Goal: Transaction & Acquisition: Subscribe to service/newsletter

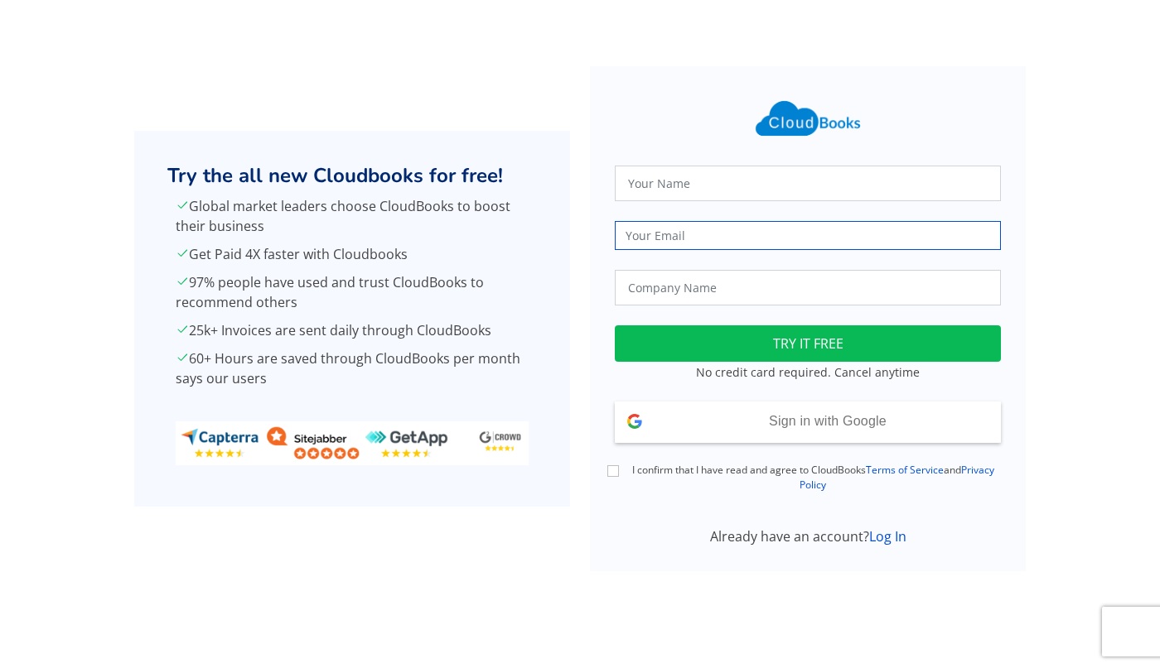
click at [716, 235] on input "email" at bounding box center [808, 235] width 386 height 29
paste input "[PERSON_NAME][EMAIL_ADDRESS][DOMAIN_NAME]"
type input "[PERSON_NAME][EMAIL_ADDRESS][DOMAIN_NAME]"
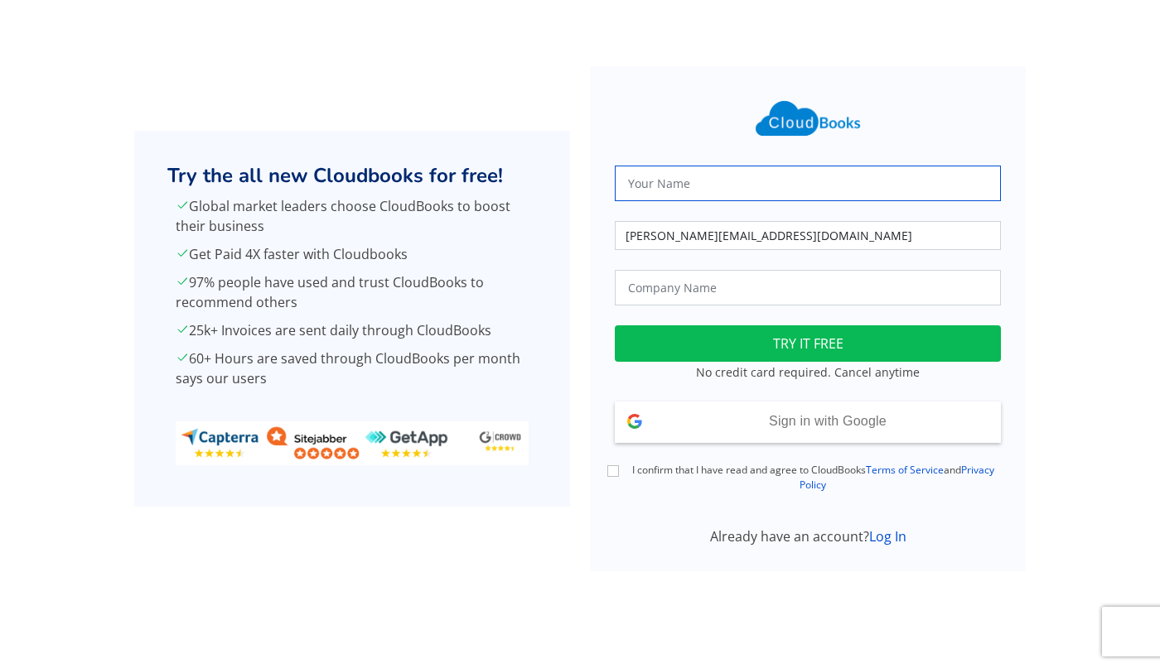
click at [719, 184] on input "text" at bounding box center [808, 184] width 386 height 36
type input "NVIDIA Jobs"
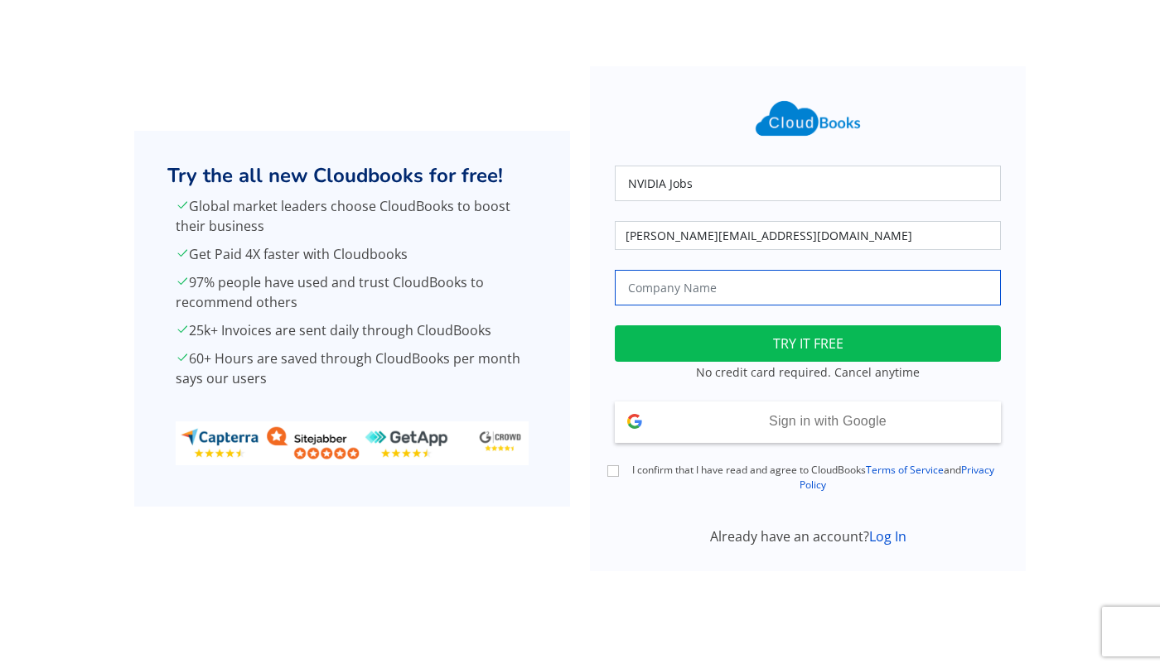
click at [717, 288] on input "text" at bounding box center [808, 288] width 386 height 36
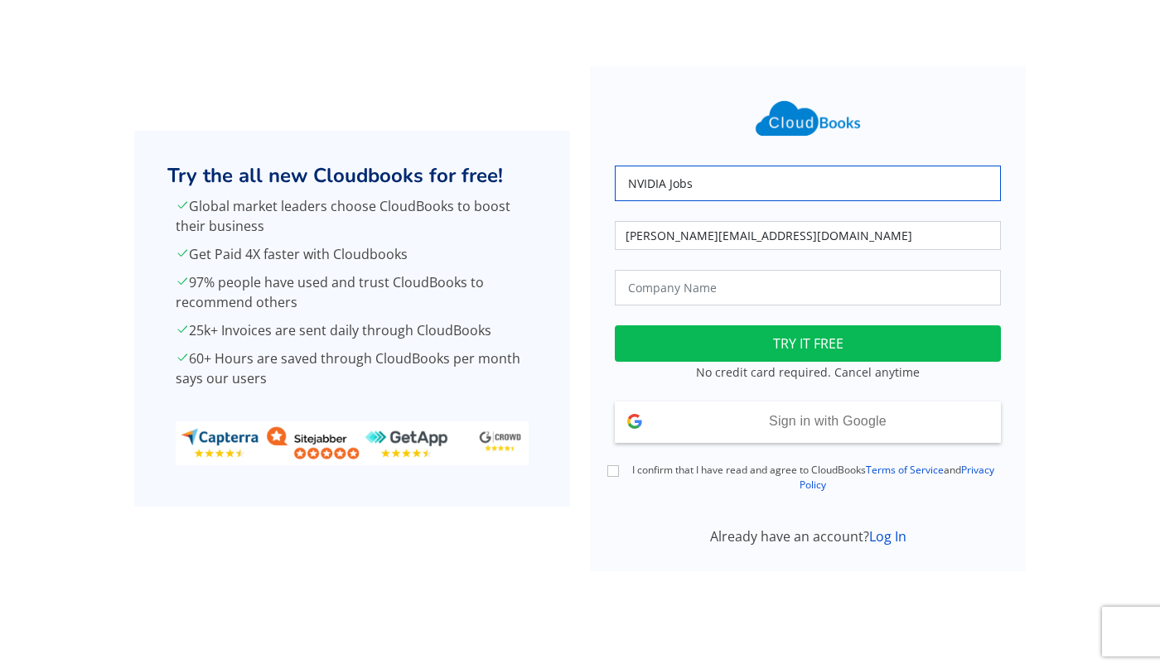
drag, startPoint x: 716, startPoint y: 176, endPoint x: 399, endPoint y: 194, distance: 317.7
click at [421, 194] on div "Try the all new Cloudbooks for free! Global market leaders choose CloudBooks to…" at bounding box center [579, 318] width 1093 height 505
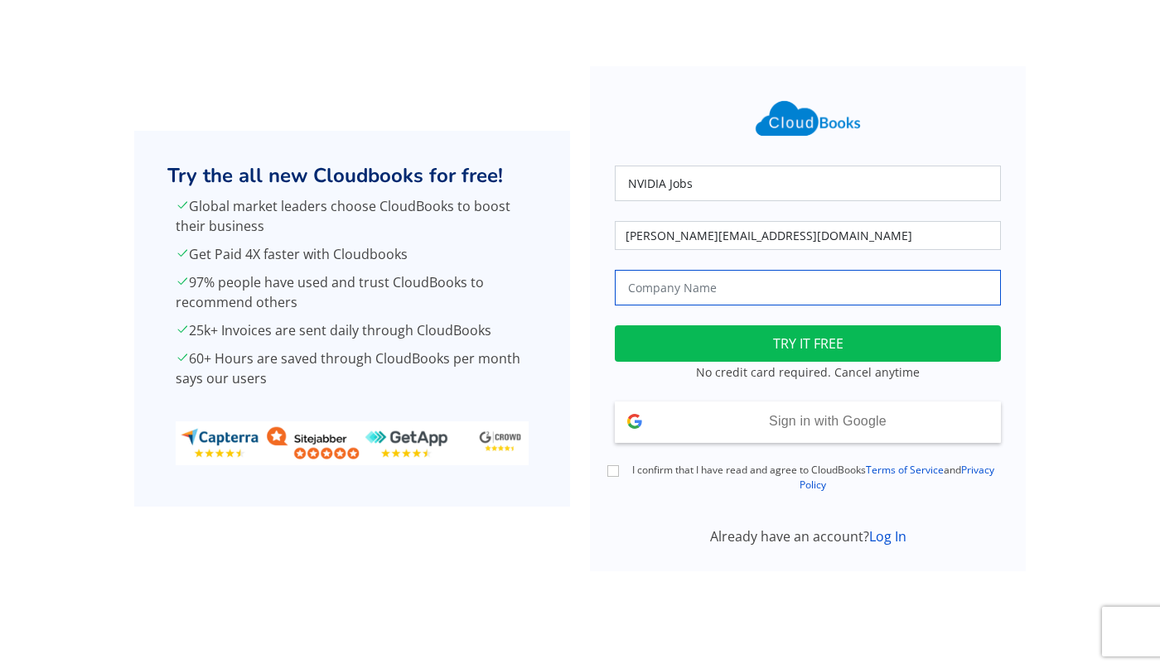
click at [691, 284] on input "text" at bounding box center [808, 288] width 386 height 36
paste input "NVIDIA Jobs"
type input "NVIDIA Jobs"
click at [573, 308] on div "Try the all new Cloudbooks for free! Global market leaders choose CloudBooks to…" at bounding box center [352, 318] width 456 height 505
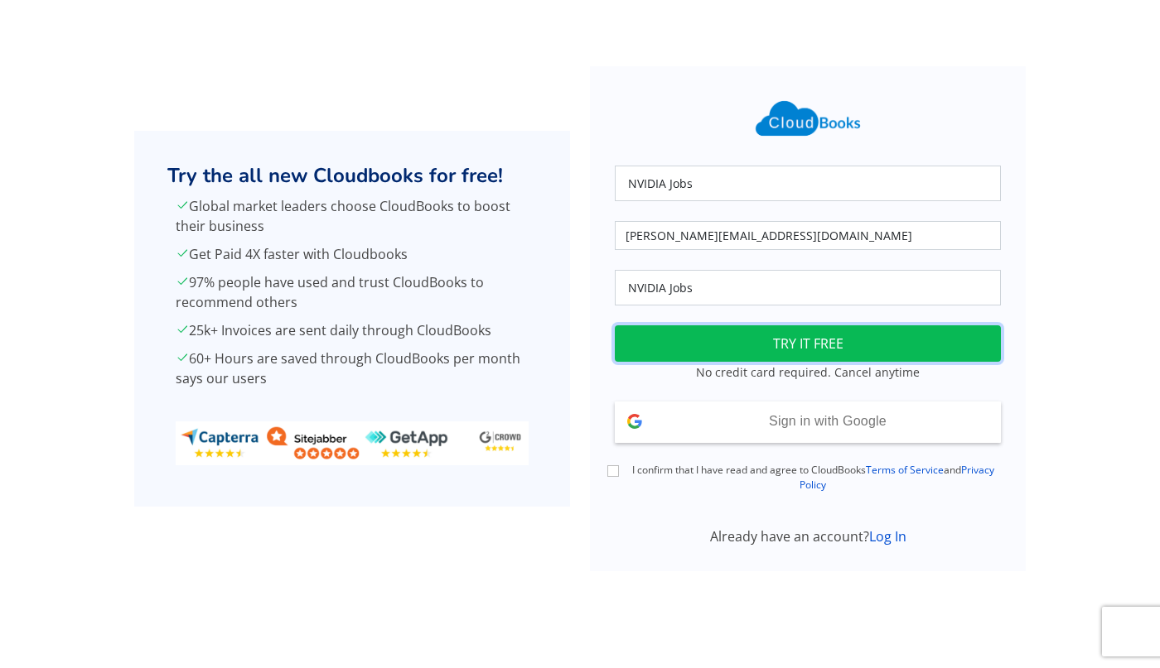
click at [807, 346] on button "TRY IT FREE" at bounding box center [808, 343] width 386 height 36
click at [615, 470] on input "I confirm that I have read and agree to CloudBooks Terms of Service and Privacy…" at bounding box center [613, 471] width 12 height 12
checkbox input "true"
click at [817, 342] on button "TRY IT FREE" at bounding box center [808, 343] width 386 height 36
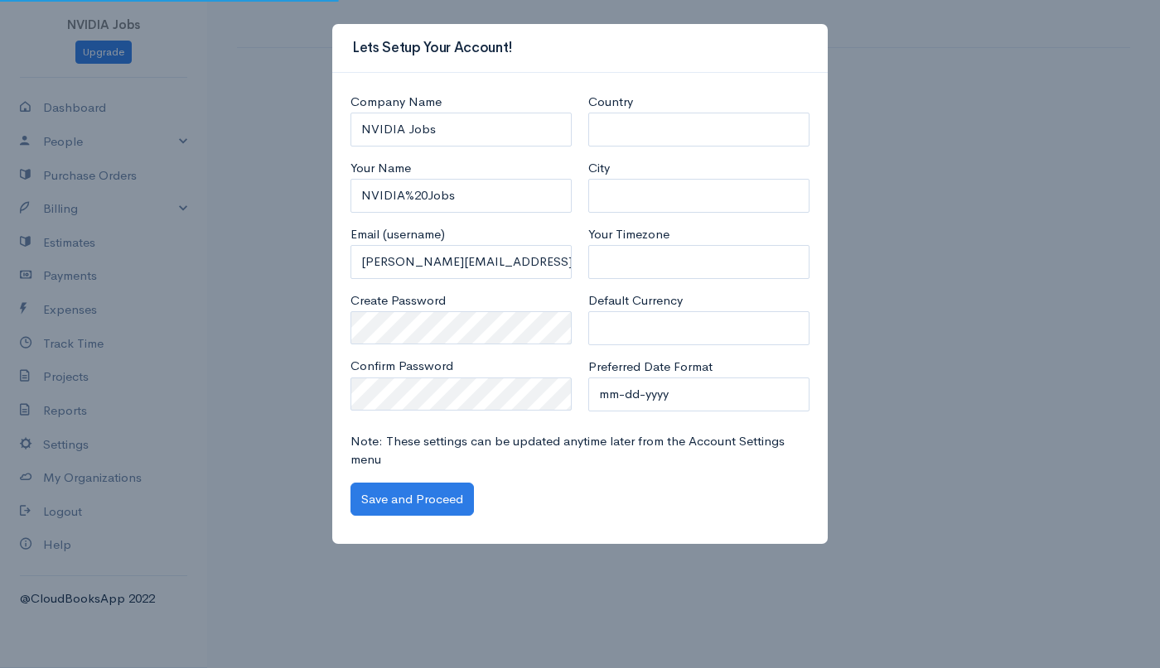
select select "[GEOGRAPHIC_DATA]"
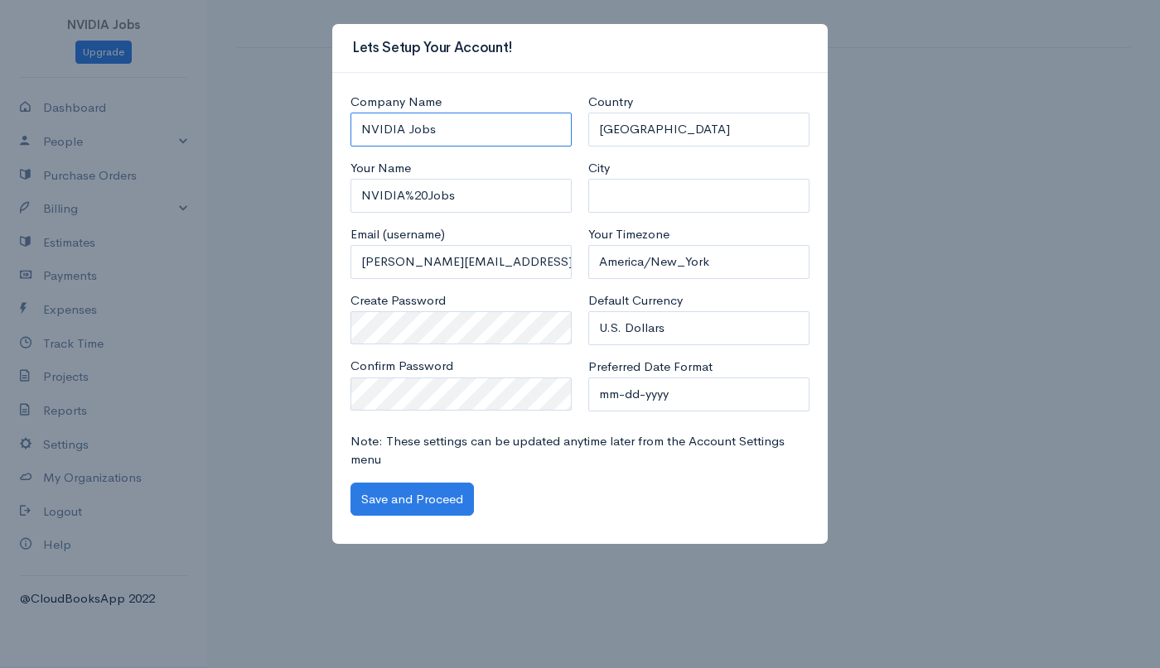
drag, startPoint x: 446, startPoint y: 130, endPoint x: 144, endPoint y: 138, distance: 301.6
click at [0, 123] on div "Lets Setup Your Account! Company Name NVIDIA Jobs Your Name NVIDIA%20Jobs Email…" at bounding box center [580, 334] width 1160 height 668
click at [458, 193] on input "NVIDIA%20Jobs" at bounding box center [460, 196] width 221 height 34
paste input
type input "NVIDIA Jobs"
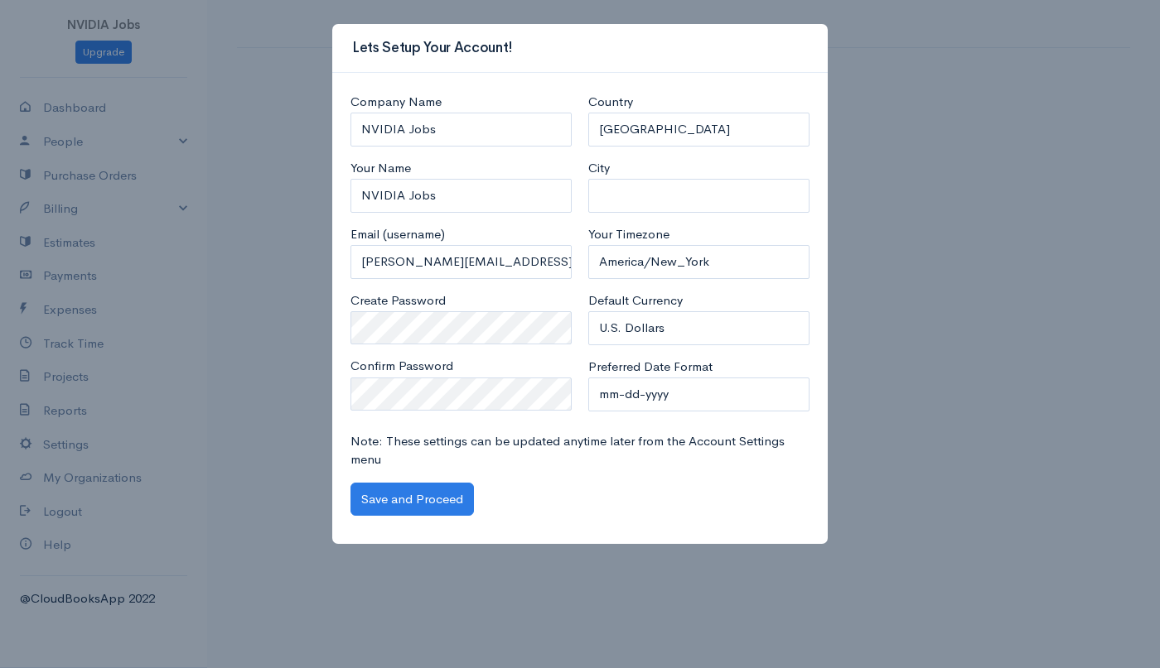
click at [0, 251] on div "Lets Setup Your Account! Company Name NVIDIA Jobs Your Name NVIDIA Jobs Email (…" at bounding box center [580, 334] width 1160 height 668
drag, startPoint x: 427, startPoint y: 499, endPoint x: 722, endPoint y: 85, distance: 508.4
click at [427, 499] on button "Save and Proceed" at bounding box center [411, 500] width 123 height 34
click at [430, 499] on button "Save and Proceed" at bounding box center [411, 500] width 123 height 34
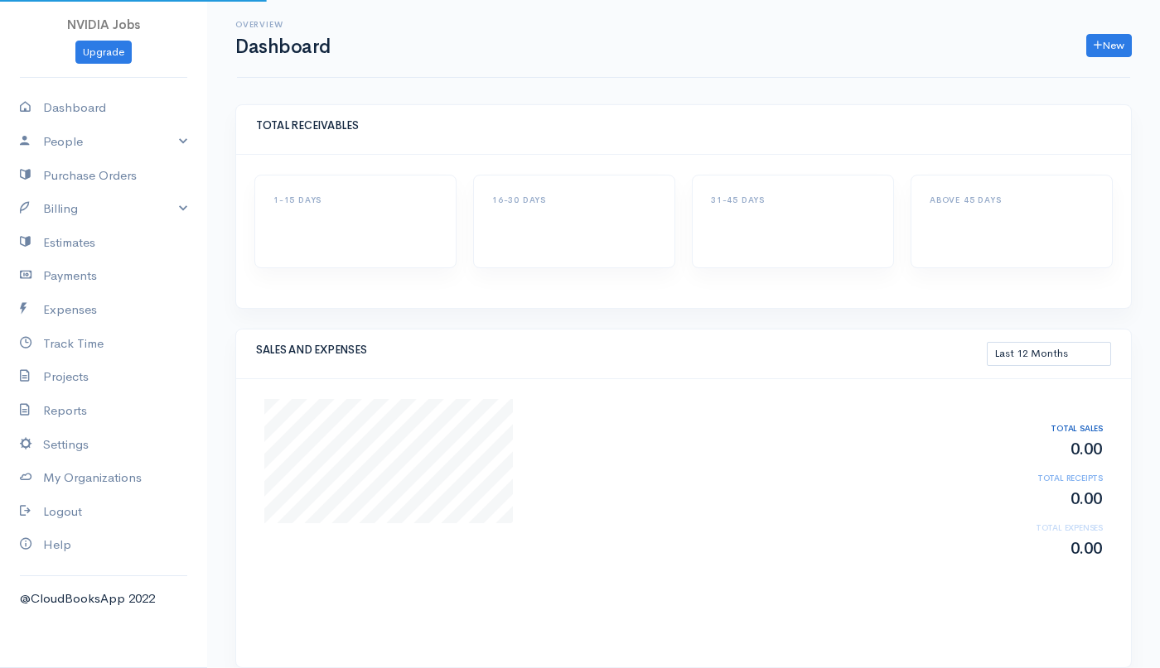
select select "365"
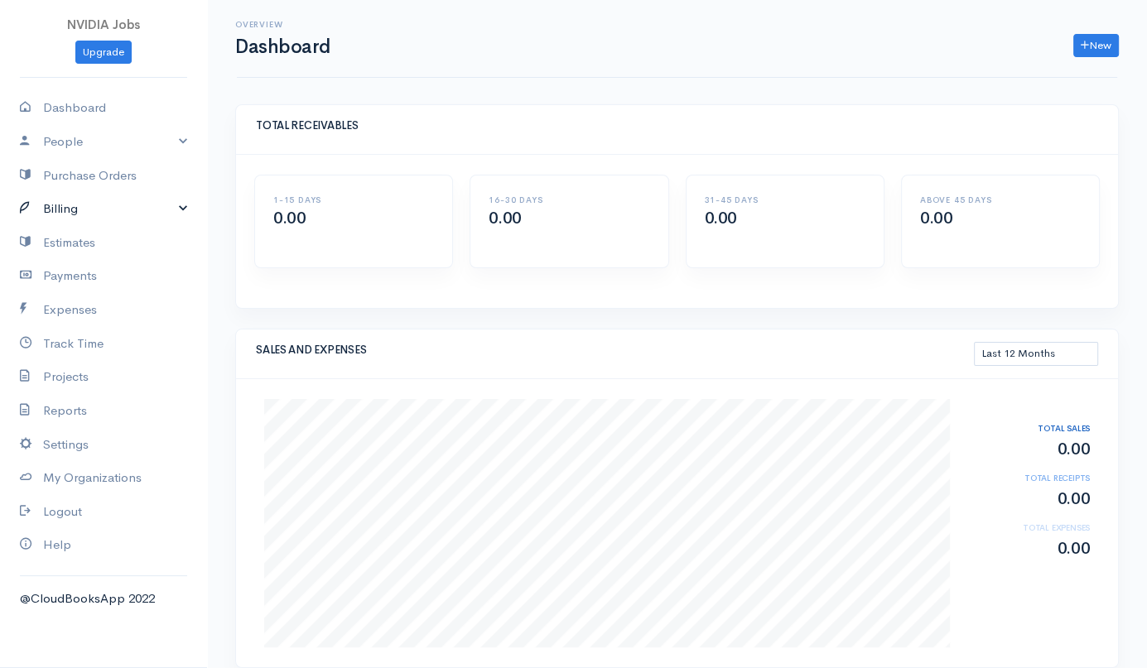
click at [180, 210] on link "Billing" at bounding box center [103, 209] width 207 height 34
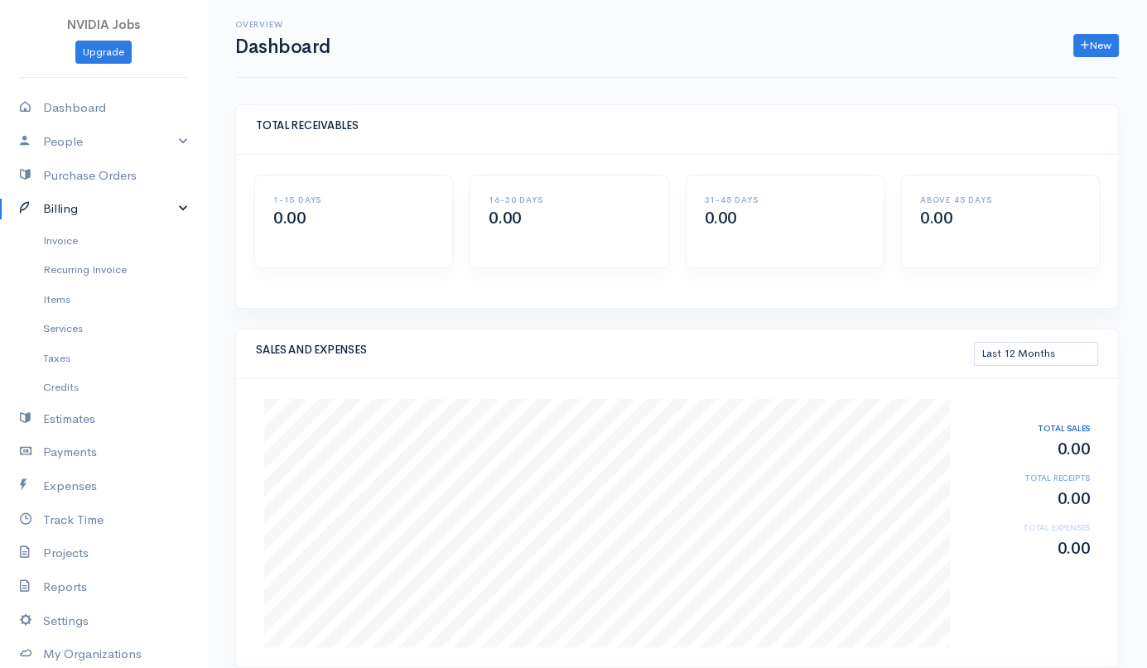
click at [180, 210] on link "Billing" at bounding box center [103, 209] width 207 height 34
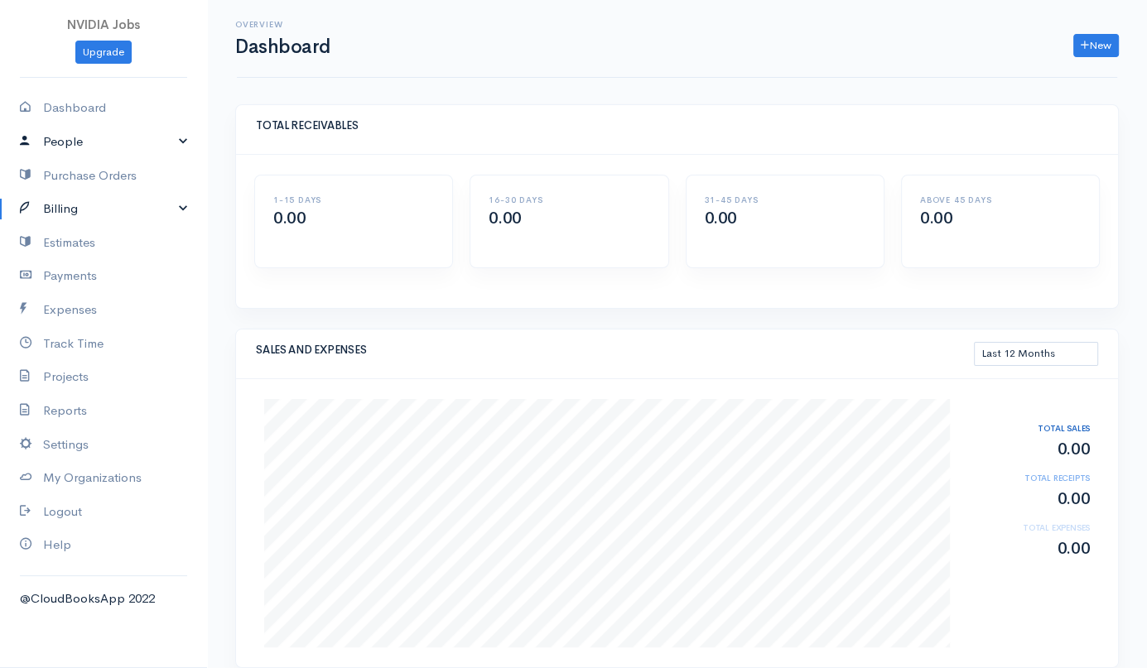
click at [182, 146] on link "People" at bounding box center [103, 142] width 207 height 34
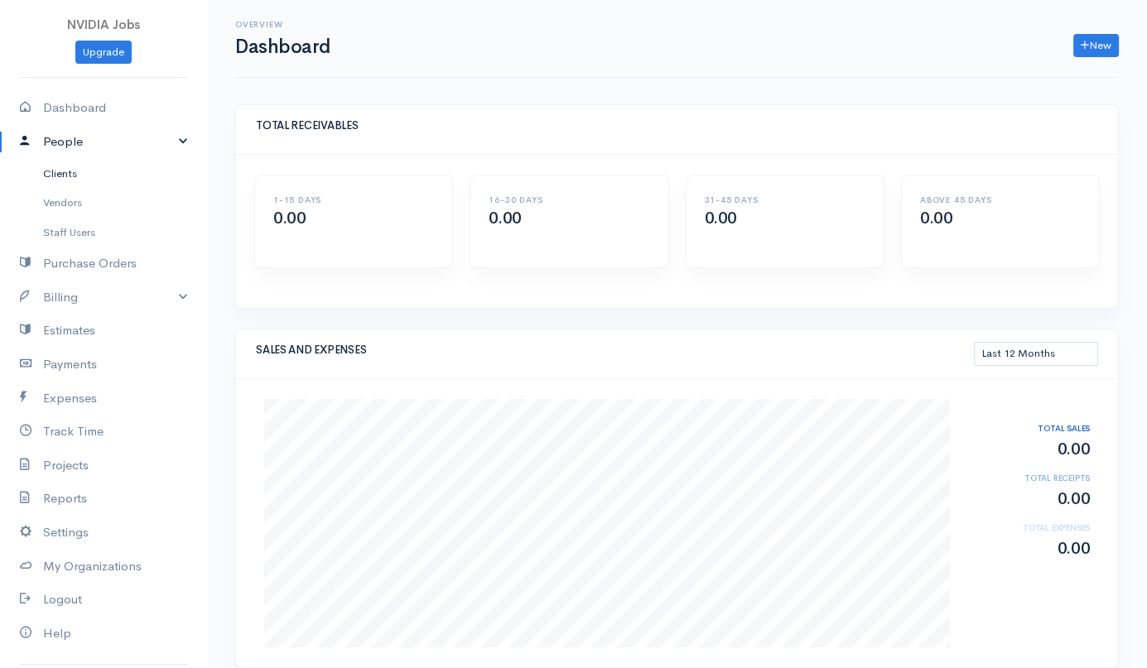
click at [87, 176] on link "Clients" at bounding box center [103, 174] width 207 height 30
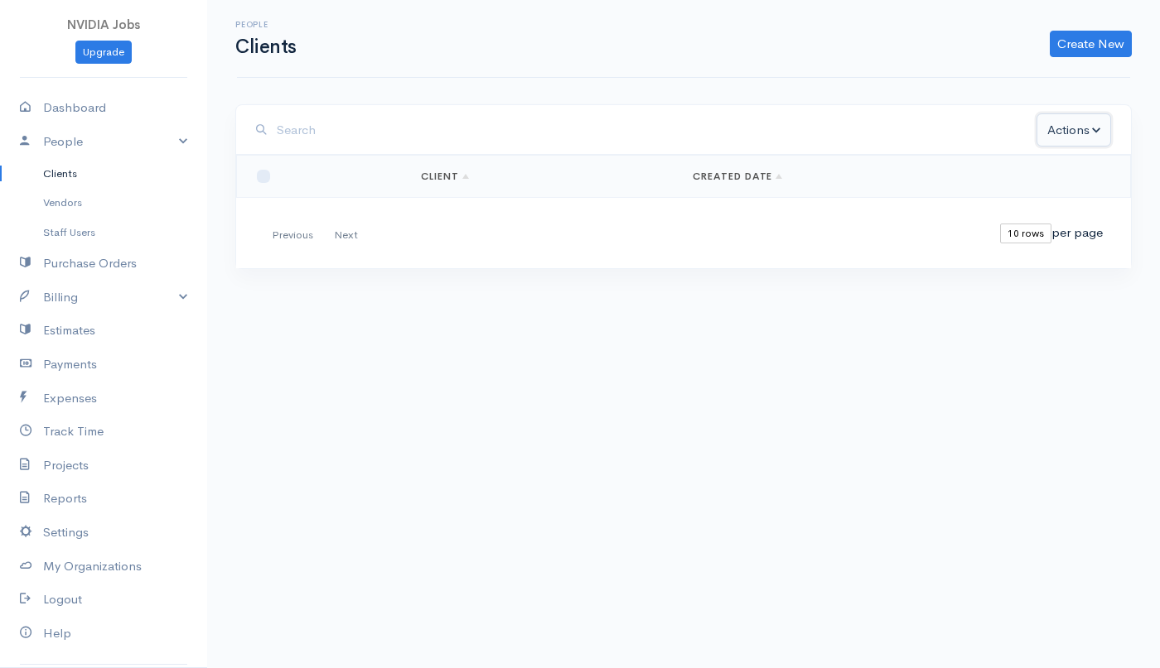
click at [1093, 132] on button "Actions" at bounding box center [1073, 130] width 75 height 34
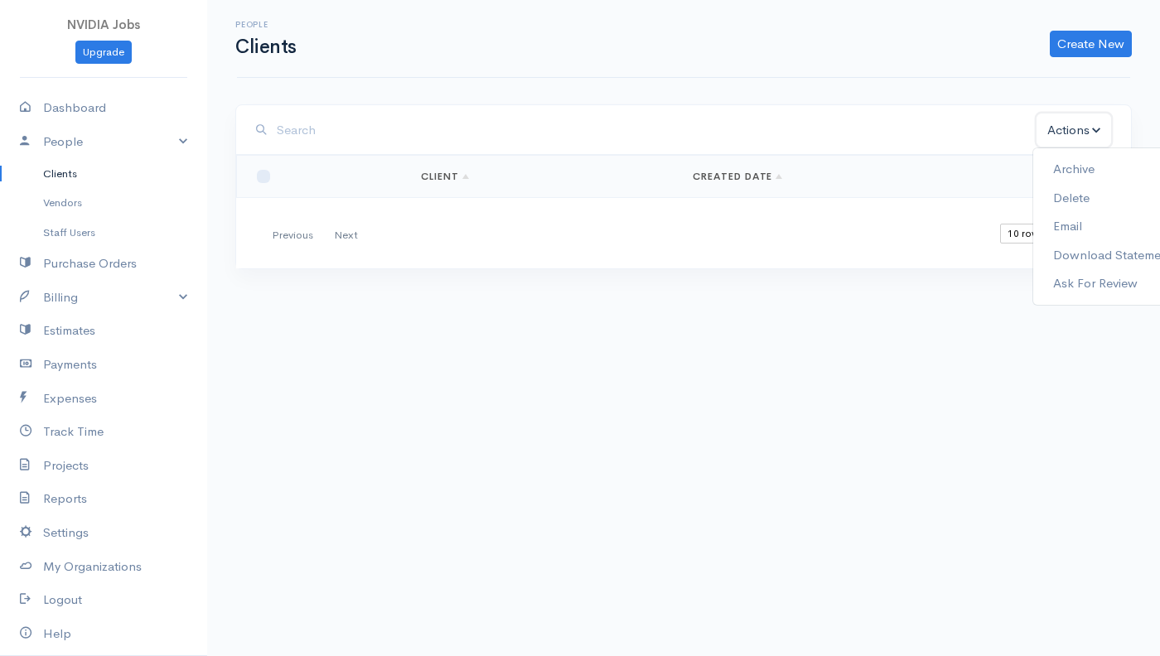
click at [1094, 132] on button "Actions" at bounding box center [1073, 130] width 75 height 34
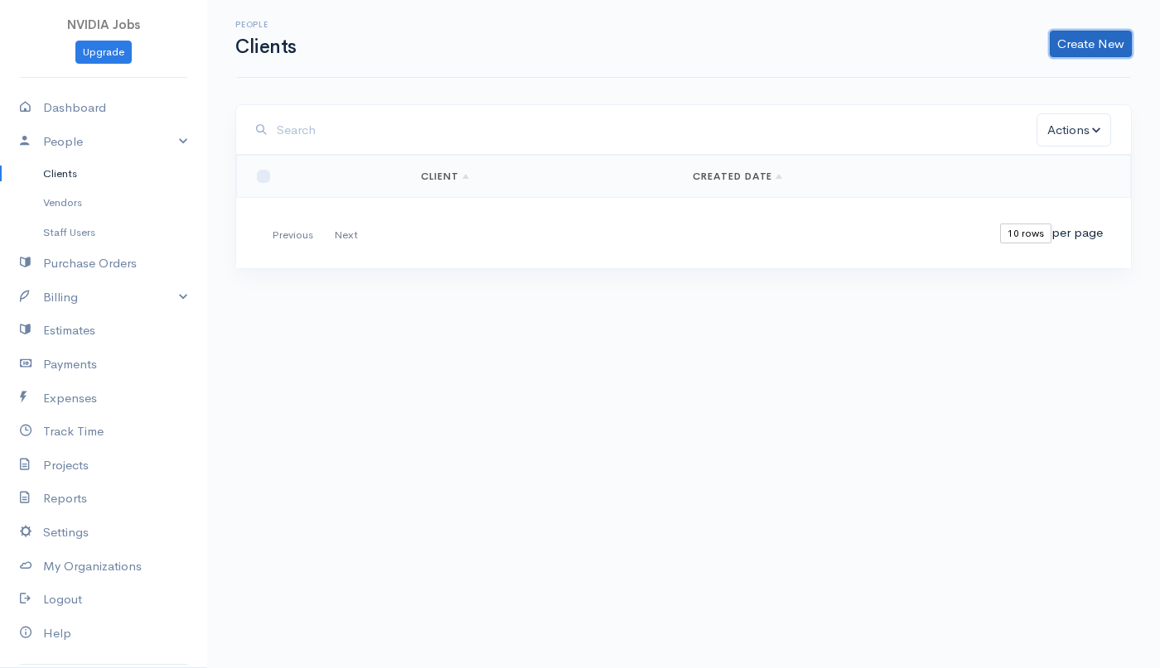
click at [1109, 41] on link "Create New" at bounding box center [1090, 44] width 82 height 27
click at [1054, 79] on link "Client" at bounding box center [1064, 78] width 131 height 29
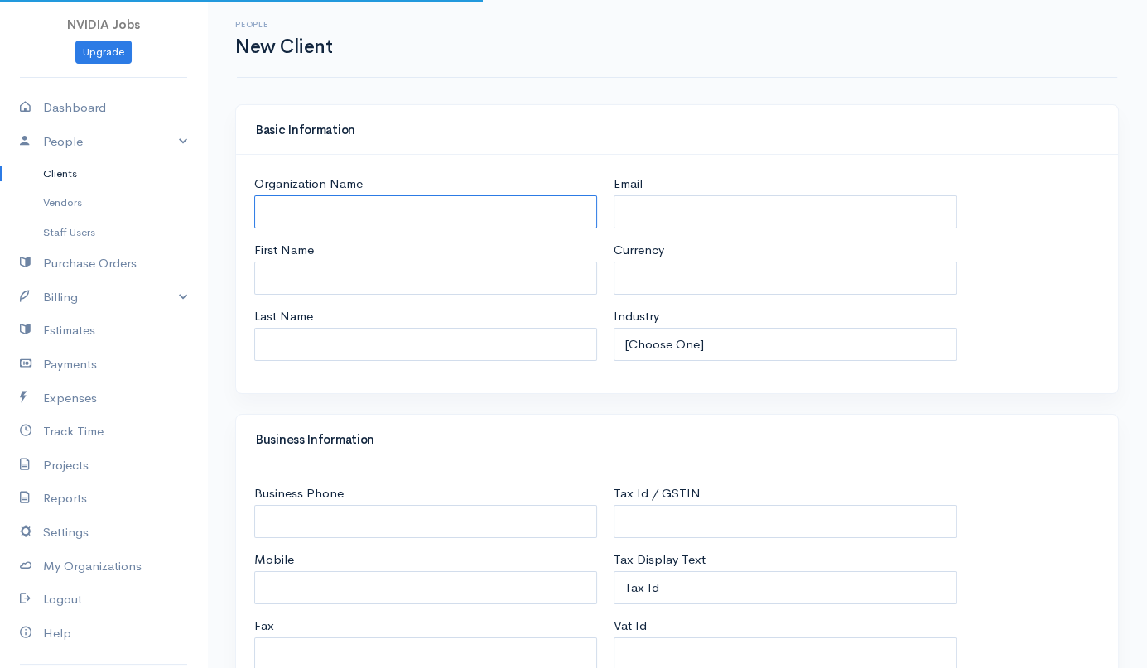
click at [449, 208] on input "Organization Name" at bounding box center [425, 212] width 343 height 34
select select "USD"
select select "[GEOGRAPHIC_DATA]"
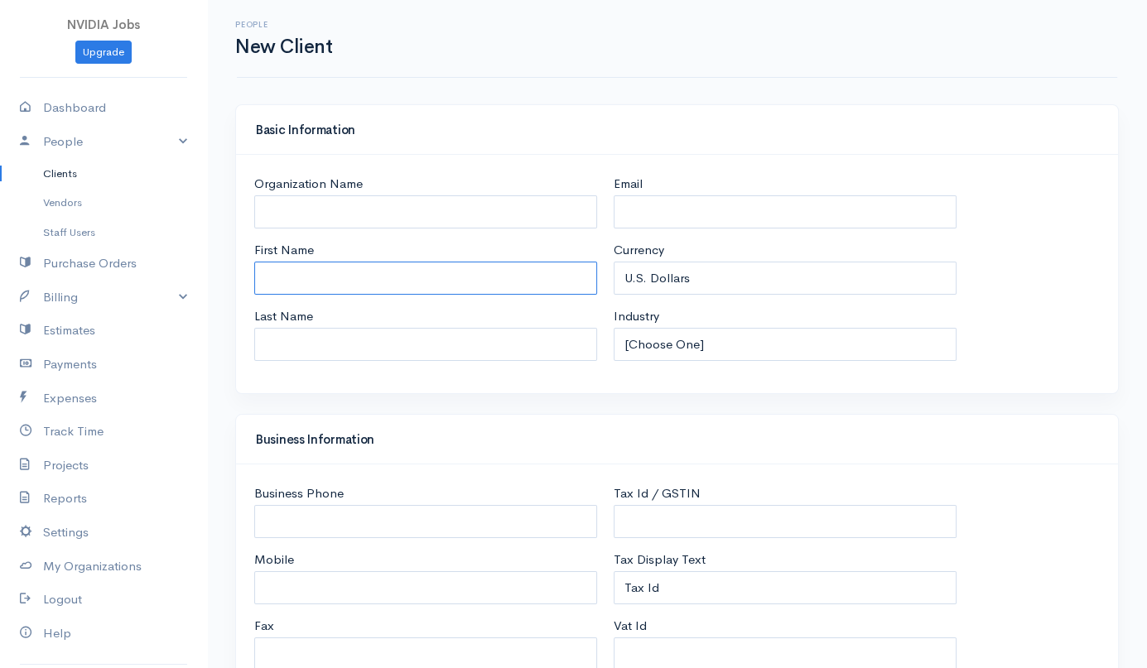
click at [345, 287] on input "First Name" at bounding box center [425, 279] width 343 height 34
type input "ben"
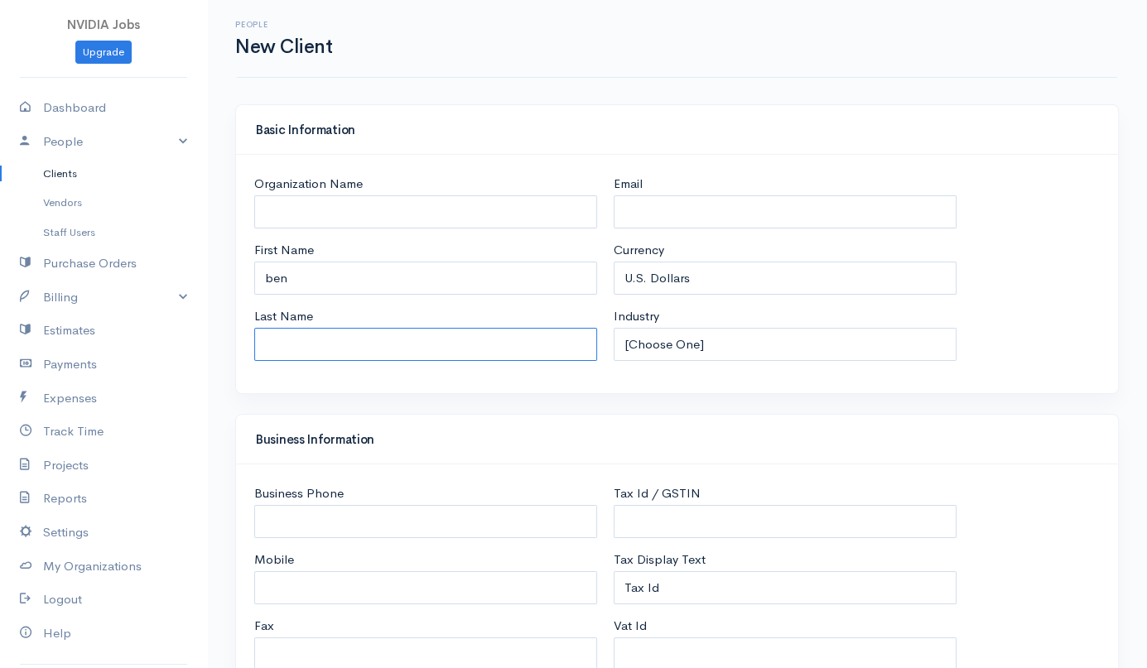
click at [393, 347] on input "Last Name" at bounding box center [425, 345] width 343 height 34
type input "la"
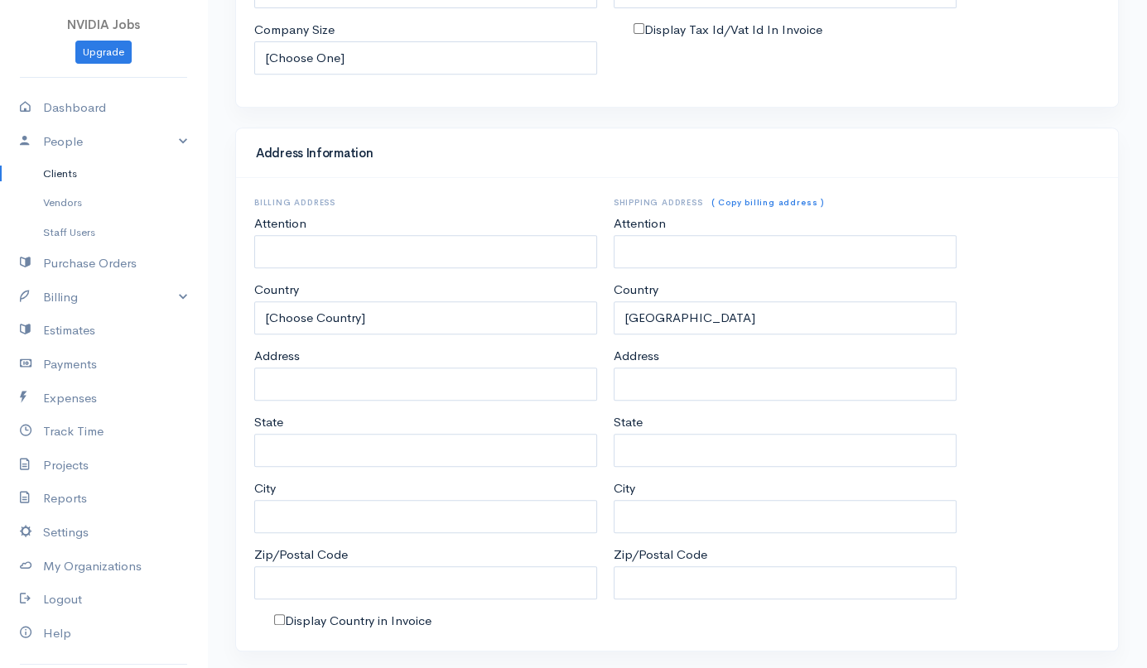
scroll to position [693, 0]
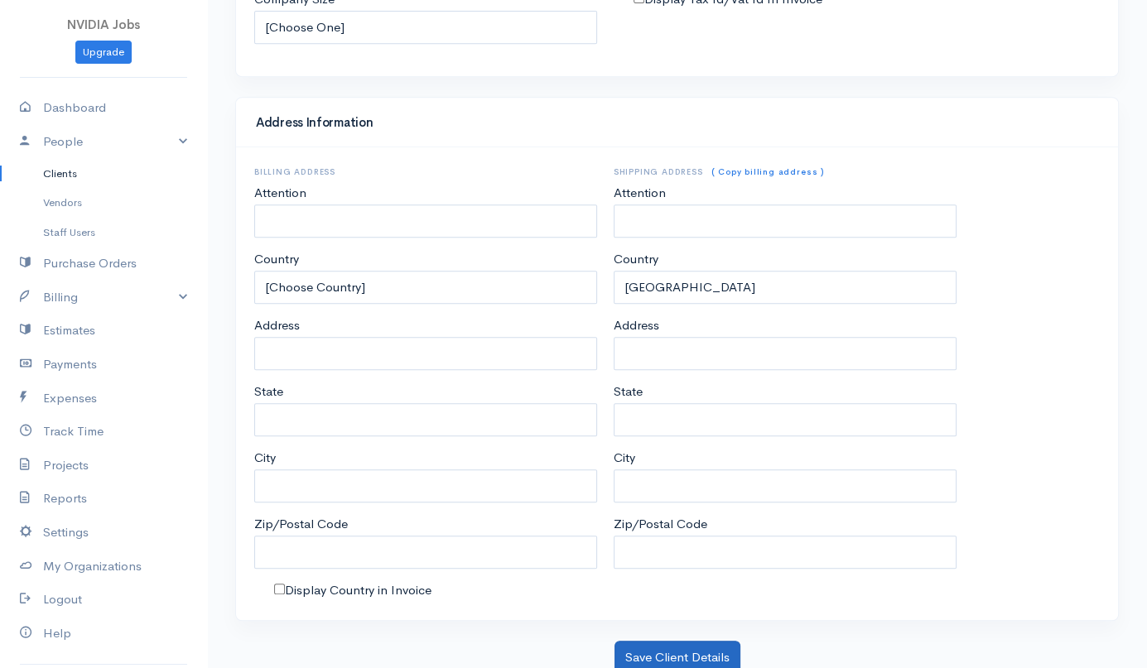
type input "[DOMAIN_NAME][EMAIL_ADDRESS][DOMAIN_NAME]"
click at [682, 649] on button "Save Client Details" at bounding box center [678, 658] width 126 height 34
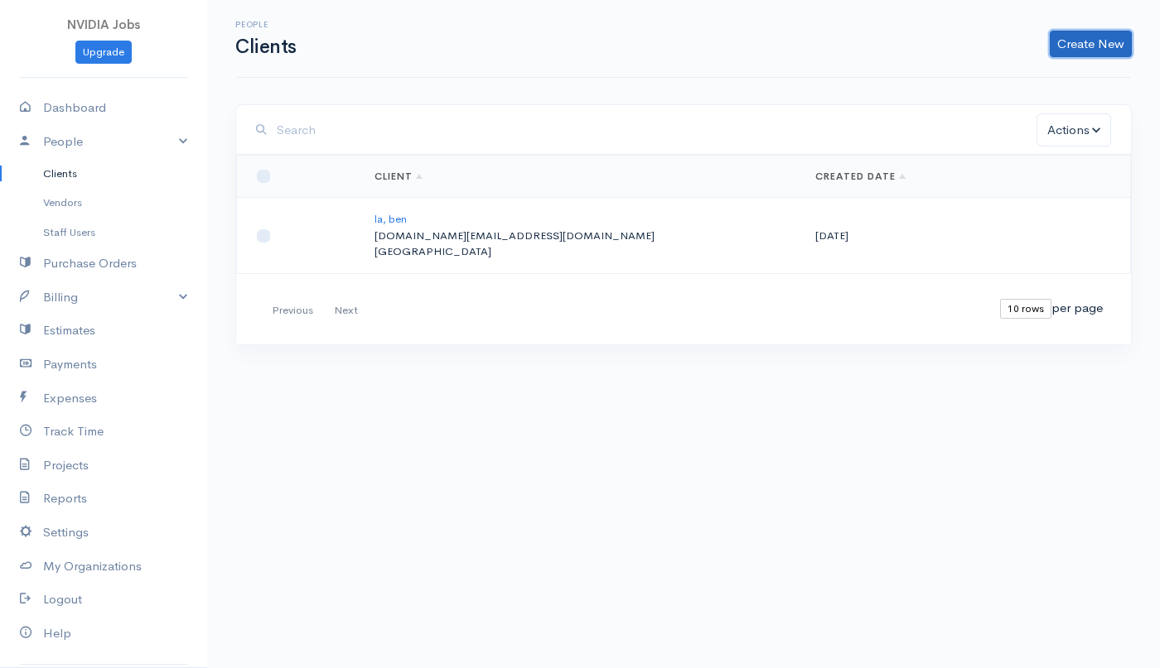
click at [1099, 49] on link "Create New" at bounding box center [1090, 44] width 82 height 27
click at [1068, 77] on link "Client" at bounding box center [1064, 78] width 131 height 29
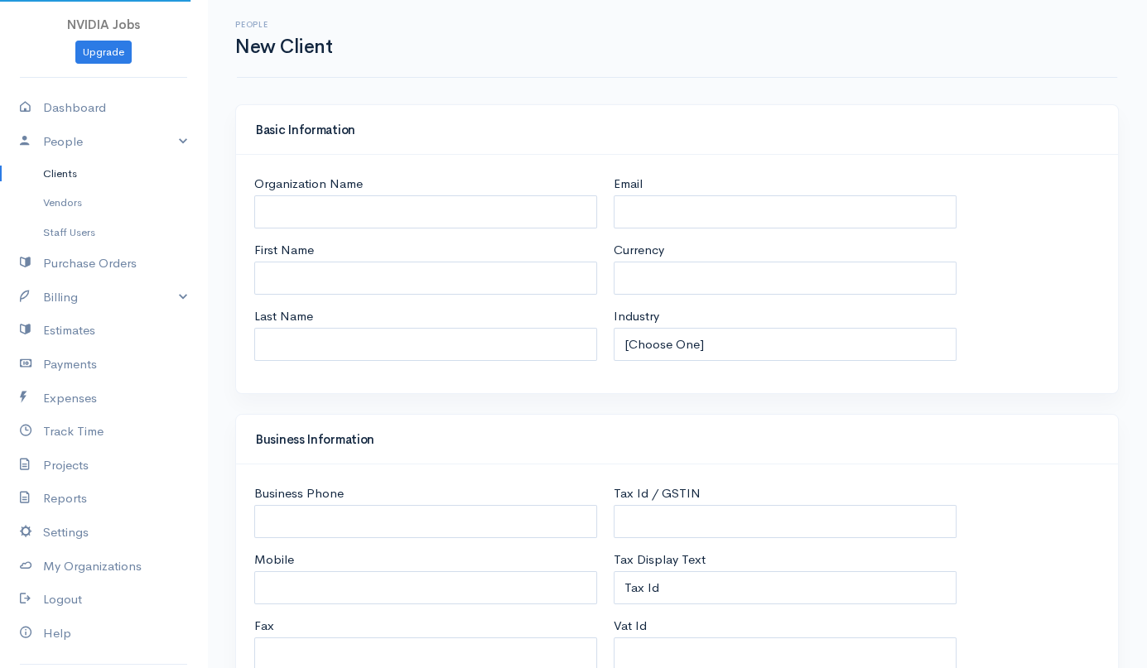
select select "USD"
select select "[GEOGRAPHIC_DATA]"
click at [676, 209] on input "Email" at bounding box center [785, 212] width 343 height 34
paste input "[EMAIL_ADDRESS][DOMAIN_NAME]"
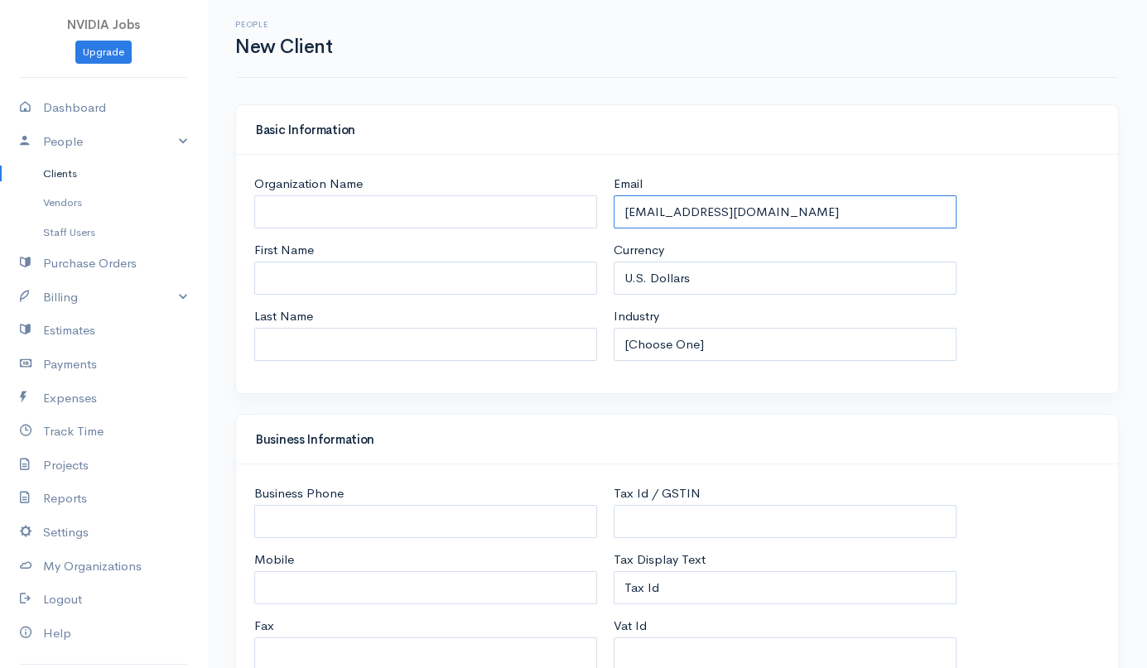
type input "[EMAIL_ADDRESS][DOMAIN_NAME]"
click at [465, 288] on input "First Name" at bounding box center [425, 279] width 343 height 34
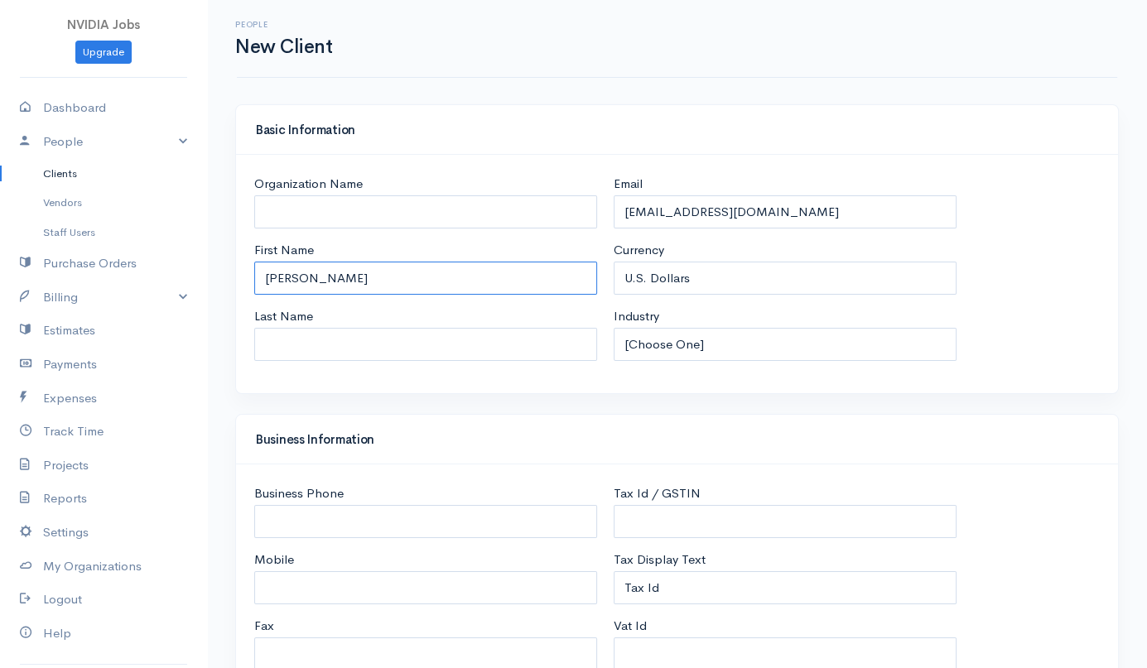
type input "[PERSON_NAME]"
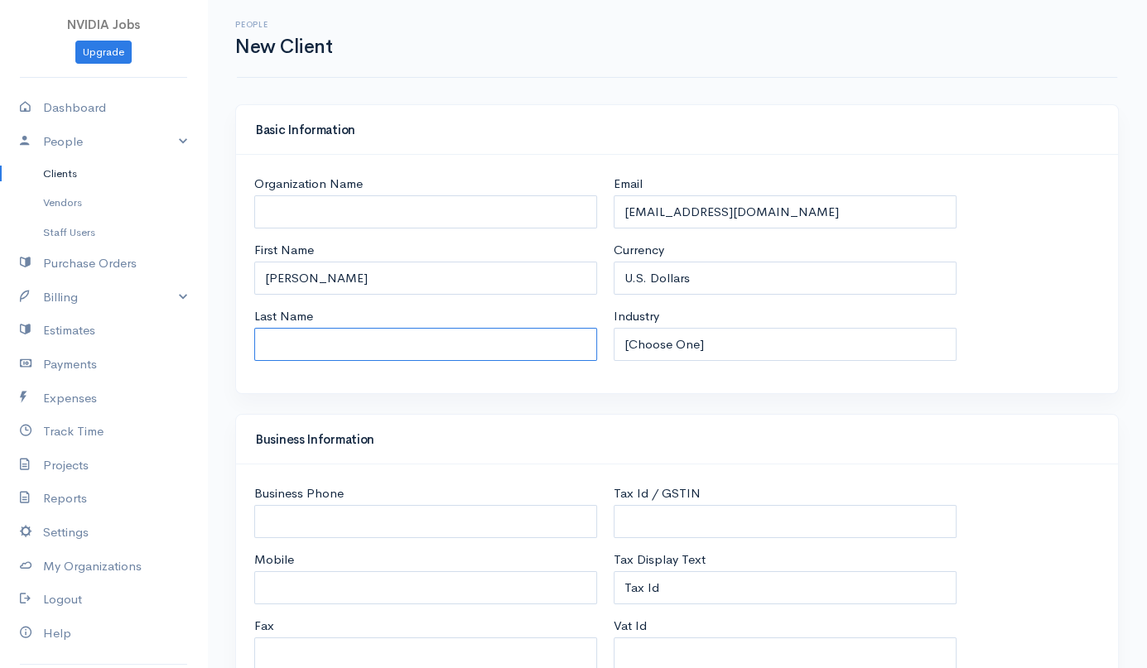
click at [408, 340] on input "Last Name" at bounding box center [425, 345] width 343 height 34
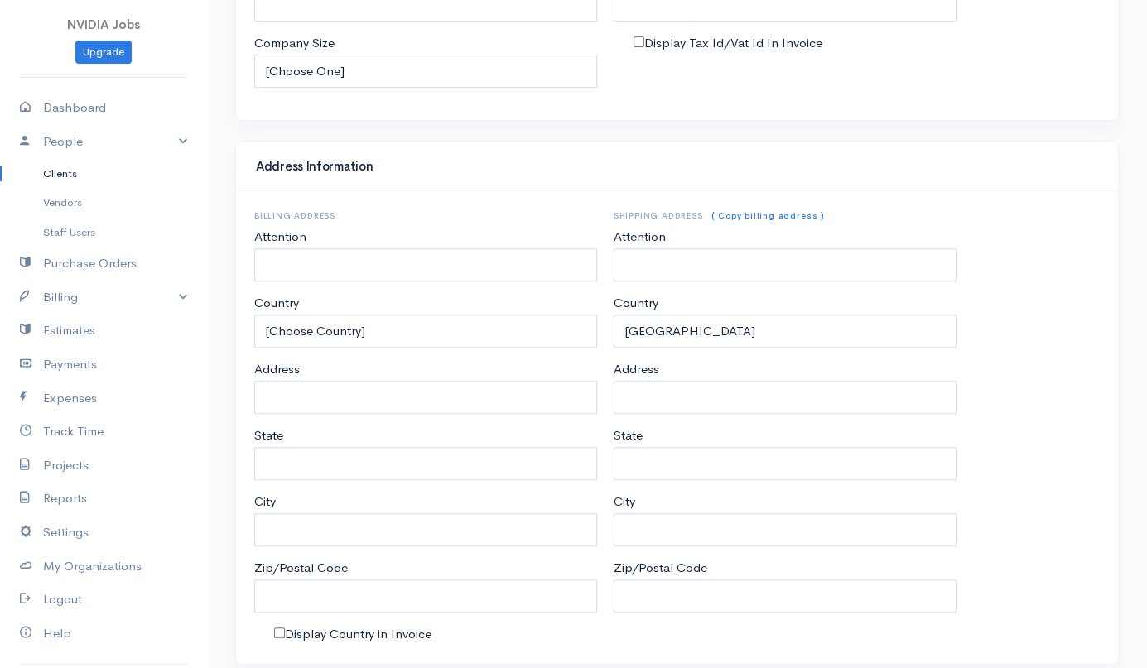
scroll to position [693, 0]
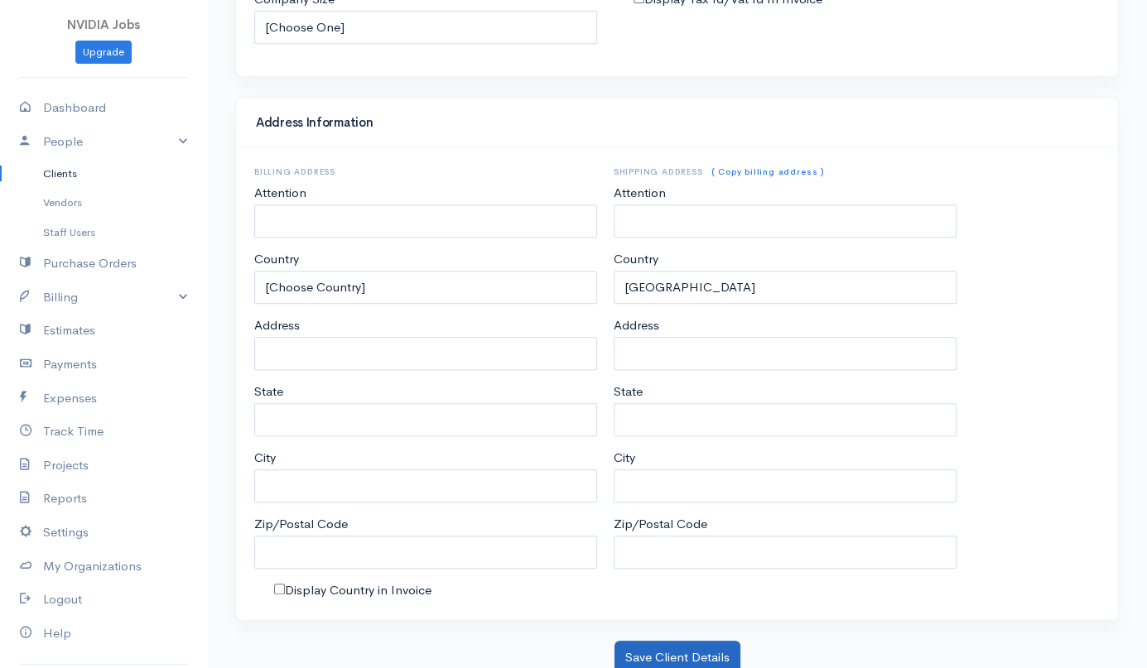
type input "chi"
click at [684, 655] on button "Save Client Details" at bounding box center [678, 658] width 126 height 34
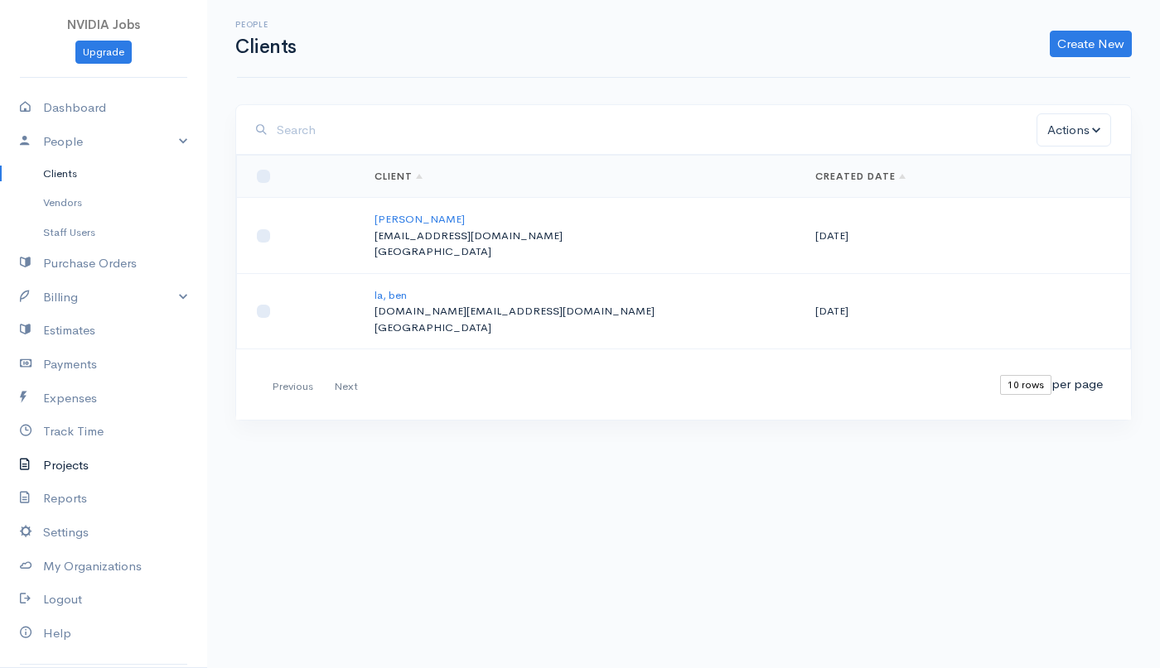
click at [93, 466] on link "Projects" at bounding box center [103, 466] width 207 height 34
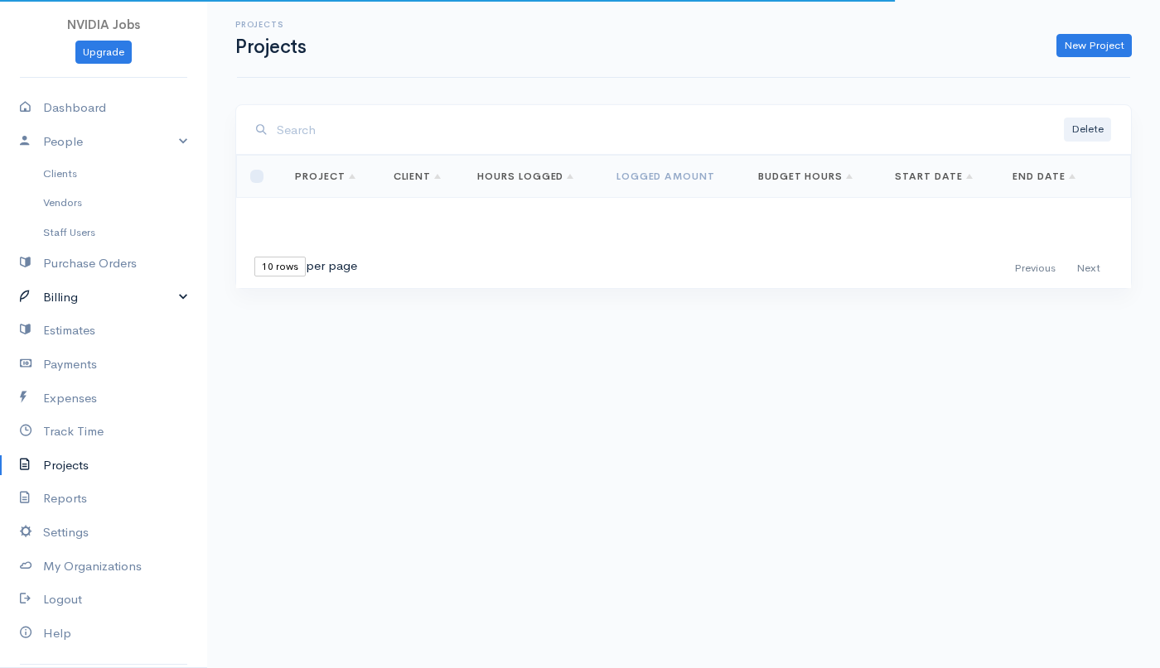
click at [162, 297] on link "Billing" at bounding box center [103, 298] width 207 height 34
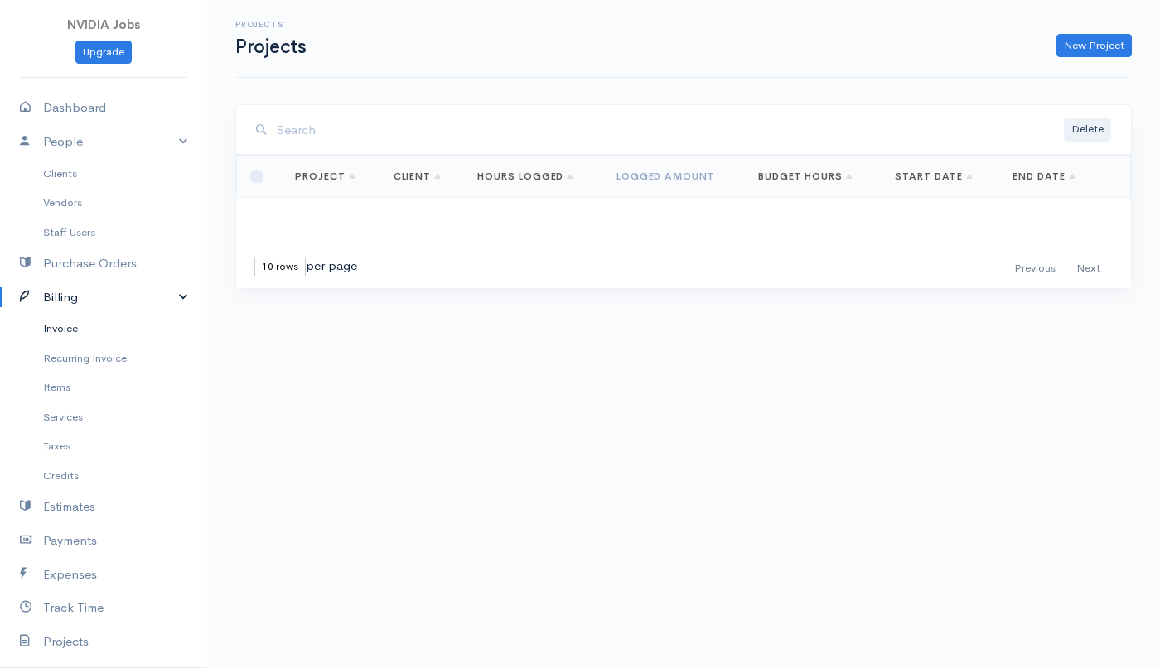
click at [84, 336] on link "Invoice" at bounding box center [103, 329] width 207 height 30
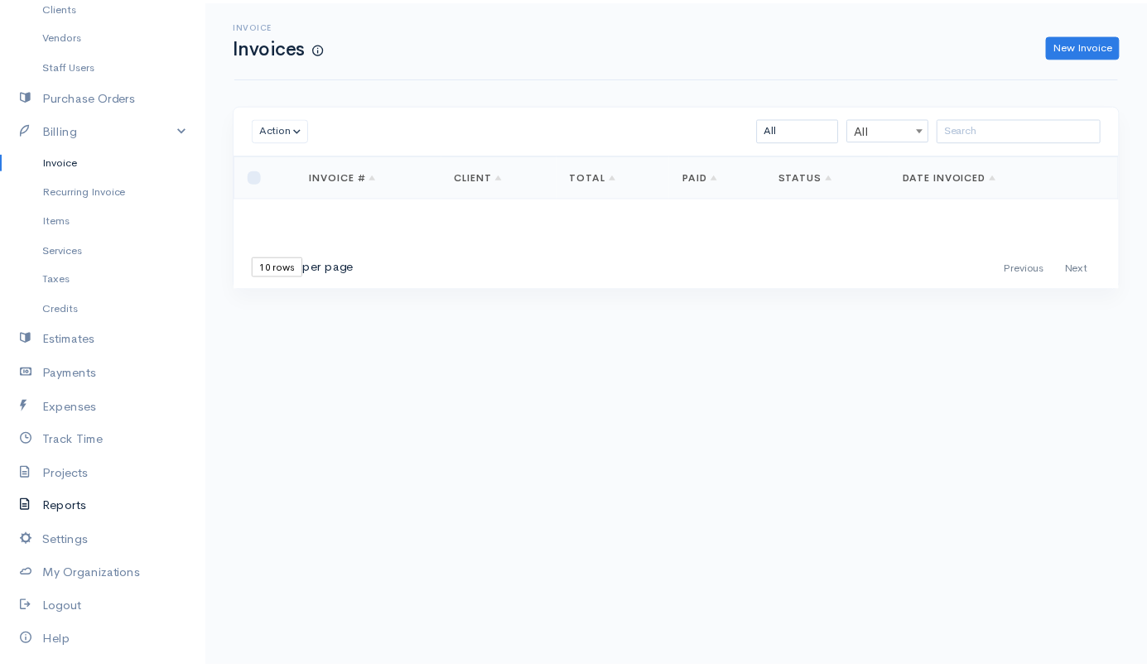
scroll to position [215, 0]
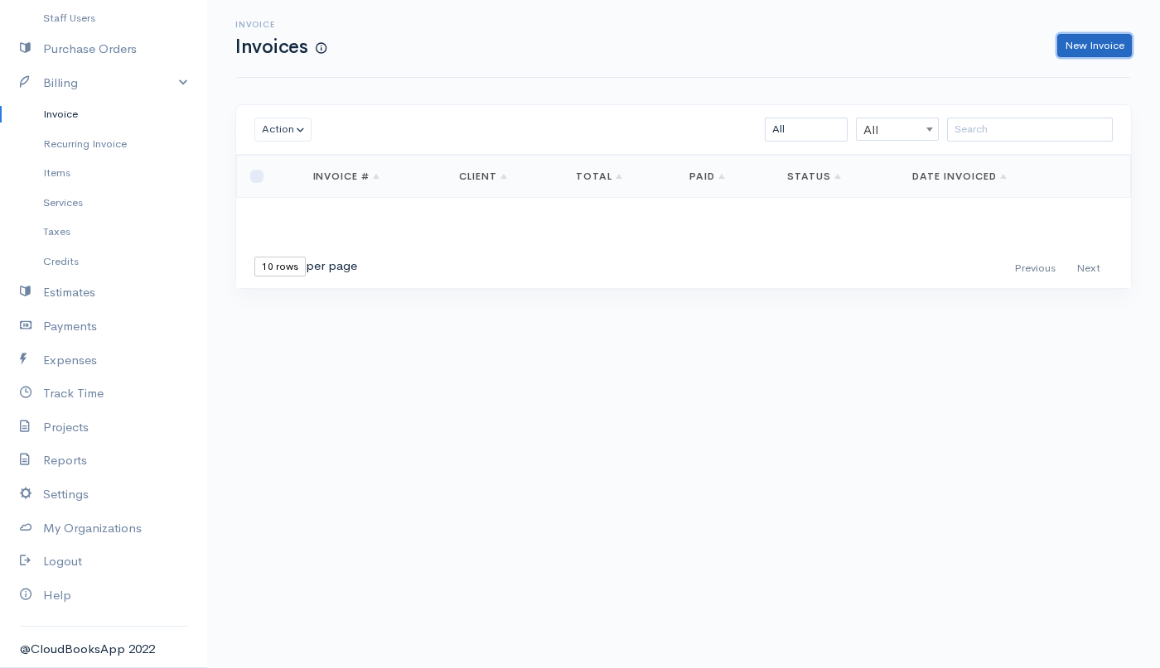
click at [1089, 44] on link "New Invoice" at bounding box center [1094, 46] width 75 height 24
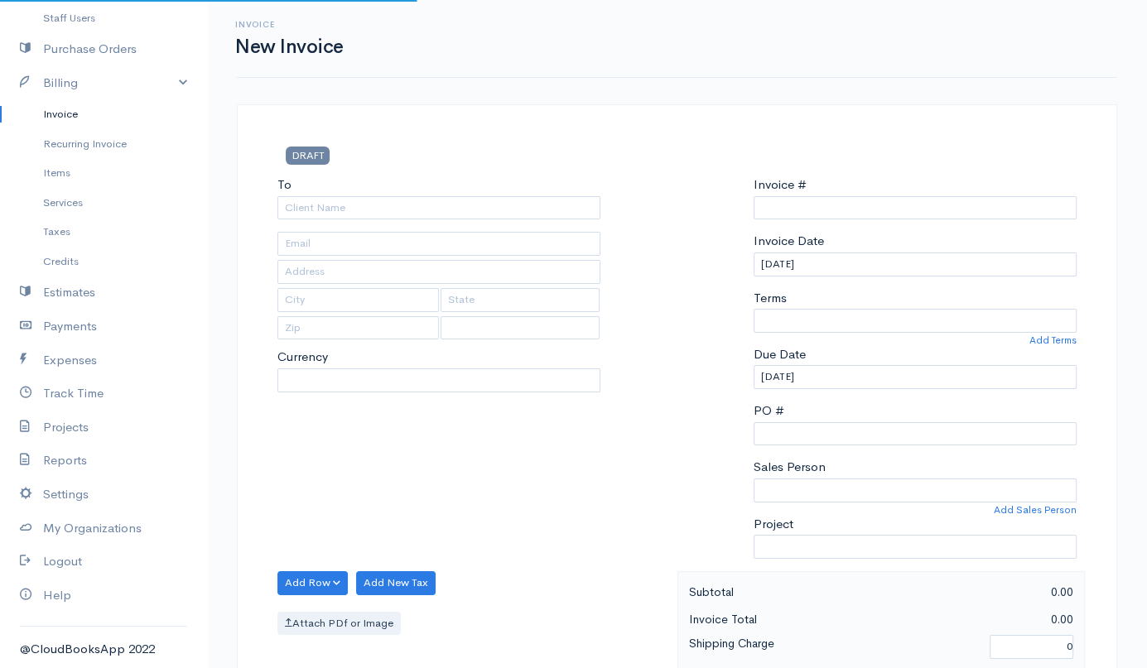
type input "0000000001"
select select "[GEOGRAPHIC_DATA]"
select select "USD"
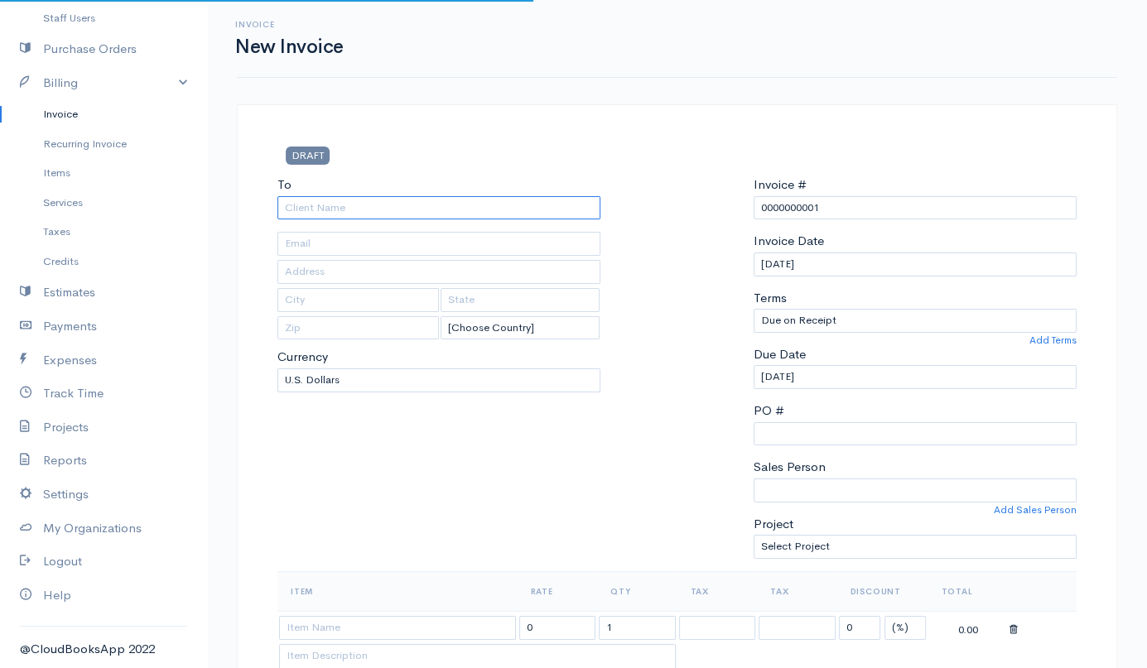
click at [386, 205] on input "To" at bounding box center [438, 208] width 323 height 24
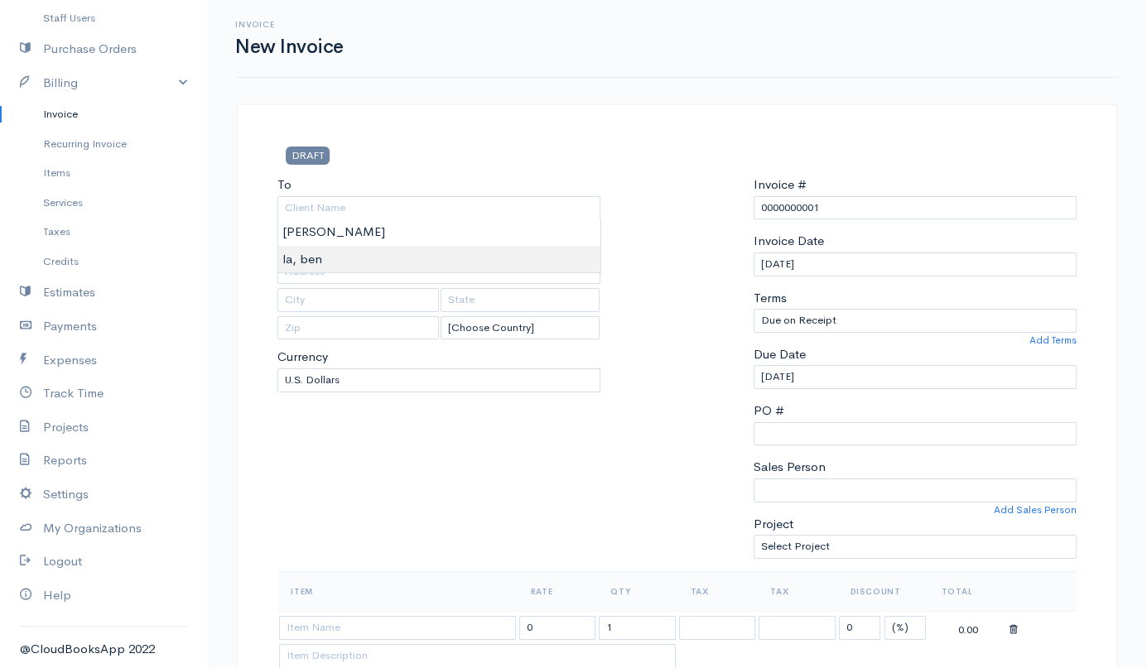
type input "la, ben"
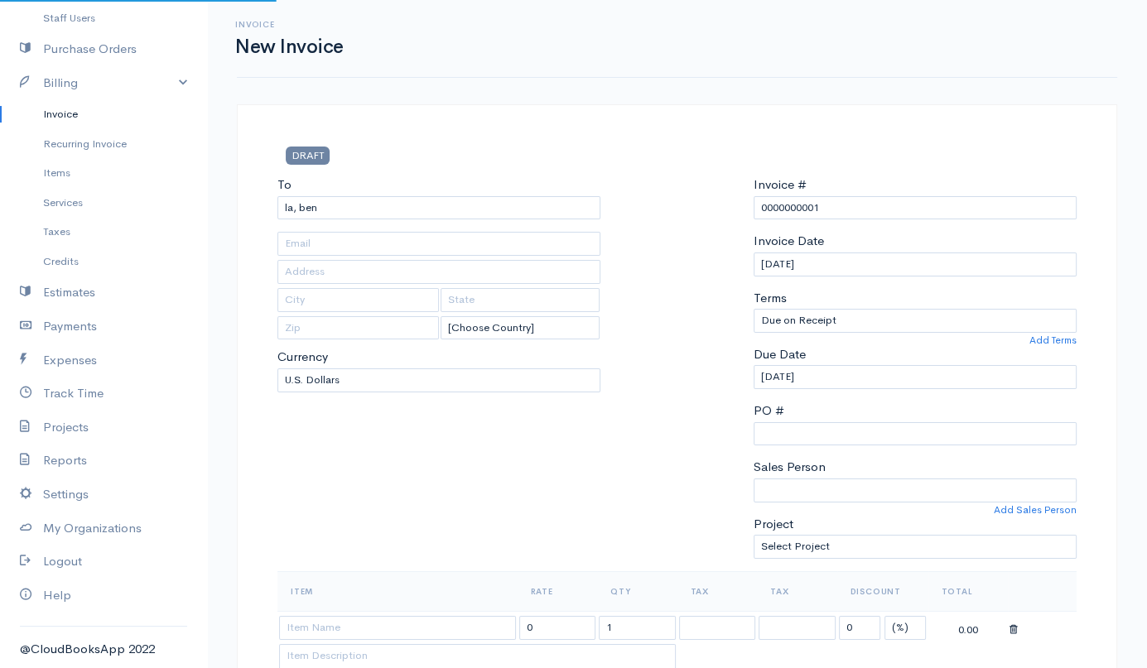
type input "[DOMAIN_NAME][EMAIL_ADDRESS][DOMAIN_NAME]"
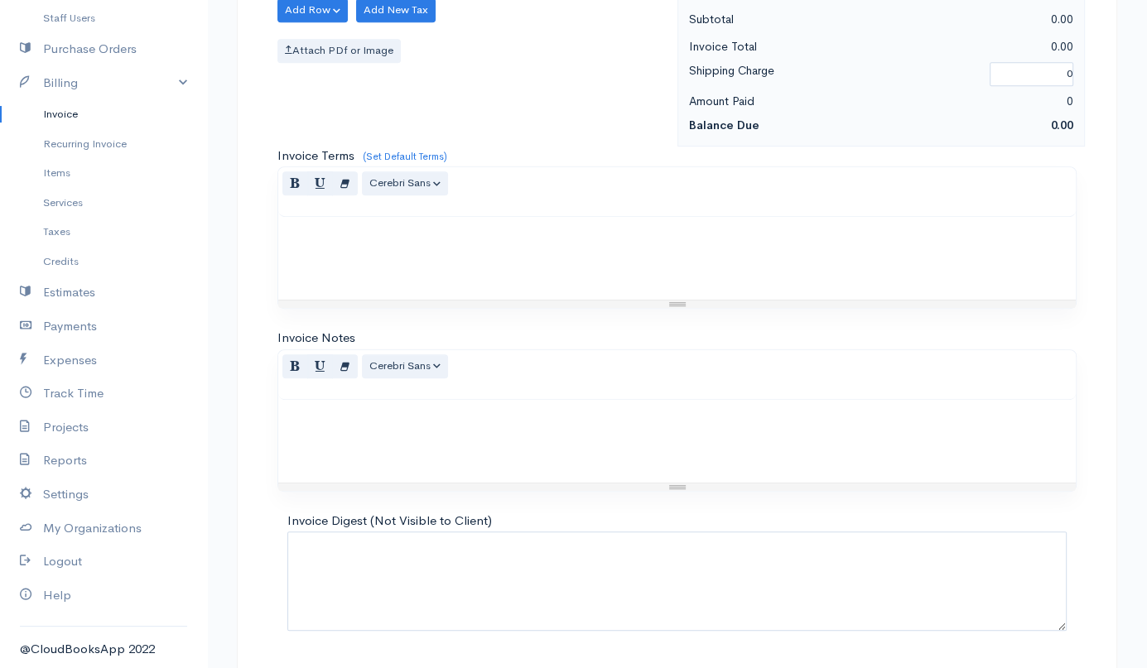
scroll to position [757, 0]
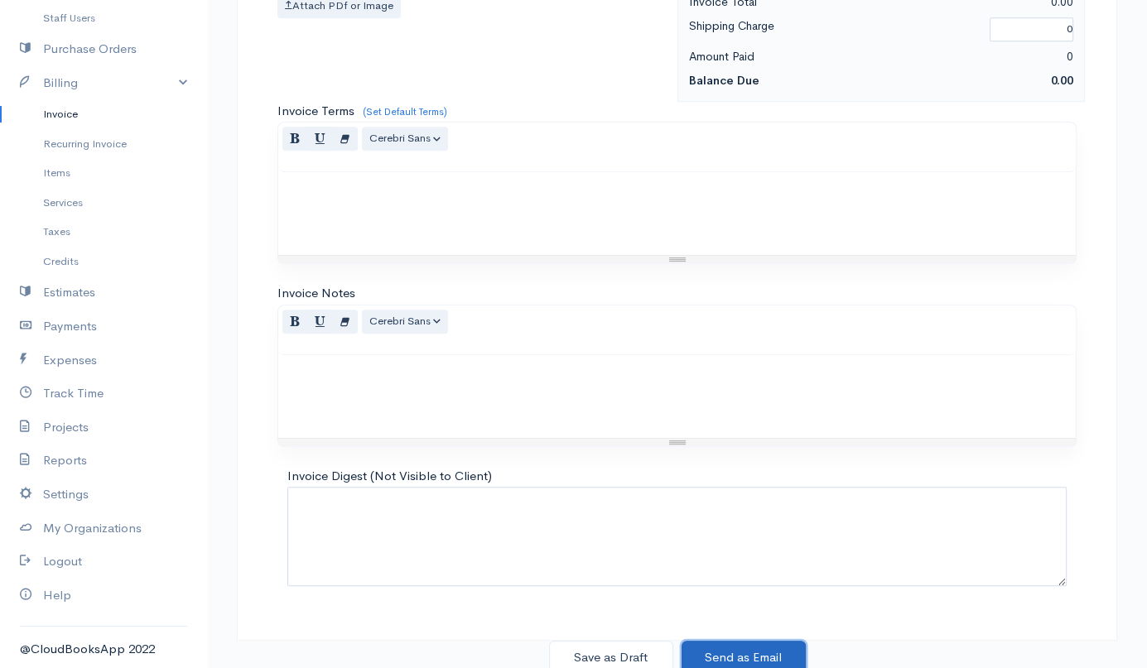
click at [763, 651] on button "Send as Email" at bounding box center [744, 658] width 124 height 34
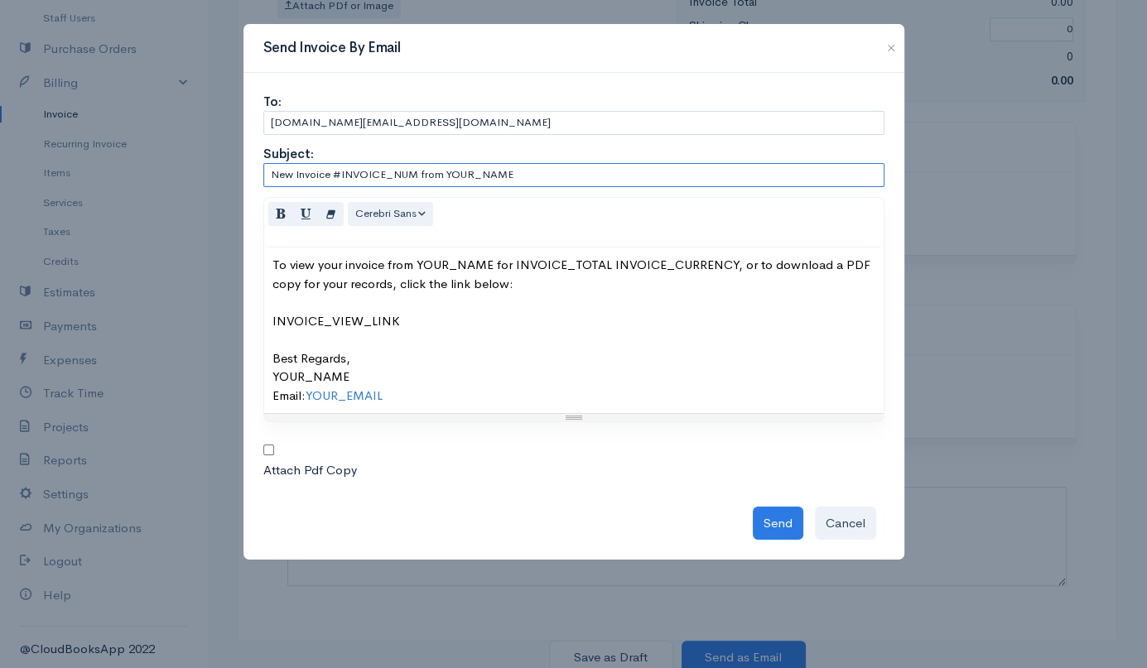
click at [546, 179] on input "New Invoice #INVOICE_NUM from YOUR_NAME" at bounding box center [573, 175] width 621 height 24
drag, startPoint x: 556, startPoint y: 173, endPoint x: 248, endPoint y: 218, distance: 311.3
click at [0, 182] on div "Send Invoice By Email To: [DOMAIN_NAME][EMAIL_ADDRESS][DOMAIN_NAME] Subject: Ne…" at bounding box center [573, 334] width 1147 height 668
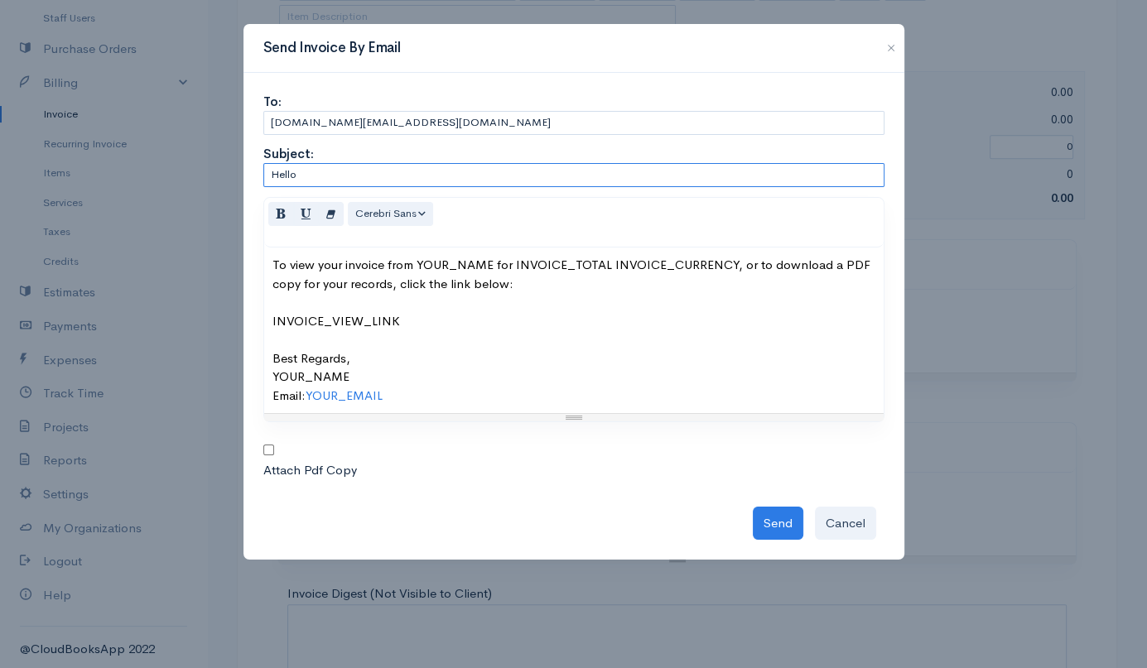
scroll to position [591, 0]
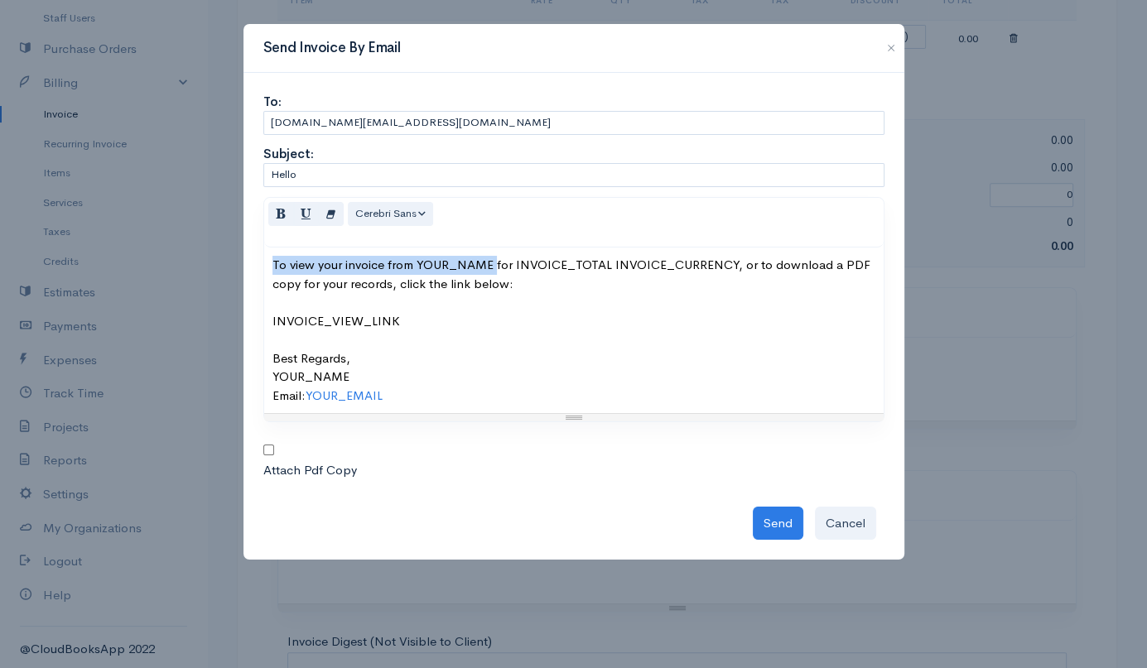
drag, startPoint x: 341, startPoint y: 258, endPoint x: 494, endPoint y: 258, distance: 152.4
click at [494, 258] on div "To view your invoice from YOUR_NAME for INVOICE_TOTAL INVOICE_CURRENCY, or to d…" at bounding box center [574, 331] width 620 height 166
copy div "To view your invoice from YOUR_NAME"
click at [385, 170] on input "Hello" at bounding box center [573, 175] width 621 height 24
paste input "To view your invoice from YOUR_NAME"
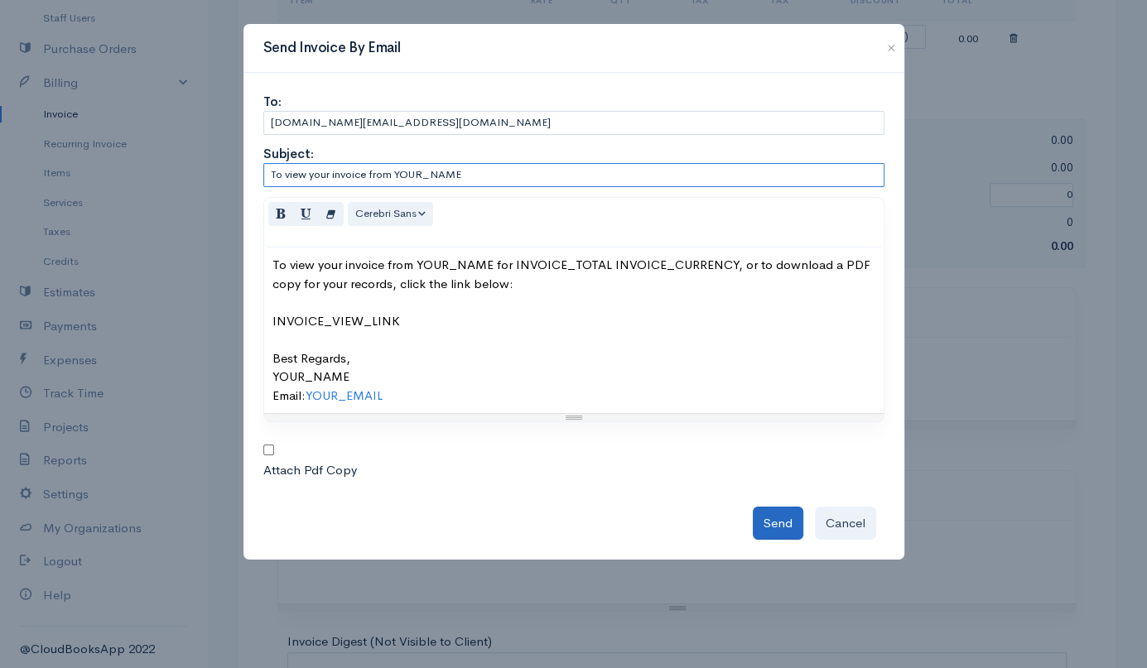
type input "To view your invoice from YOUR_NAME"
click at [779, 519] on button "Send" at bounding box center [778, 524] width 51 height 34
click at [787, 519] on div "Send Cancel" at bounding box center [573, 520] width 621 height 42
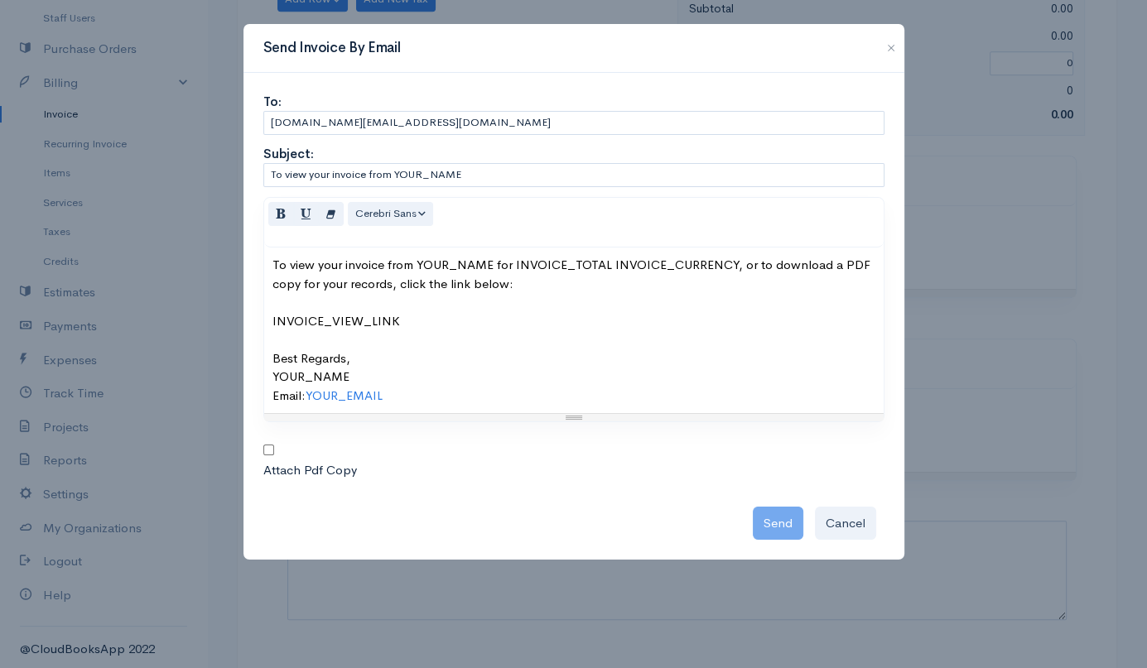
scroll to position [757, 0]
click at [269, 452] on input "checkbox" at bounding box center [268, 450] width 11 height 11
click at [270, 449] on input "checkbox" at bounding box center [268, 450] width 11 height 11
checkbox input "false"
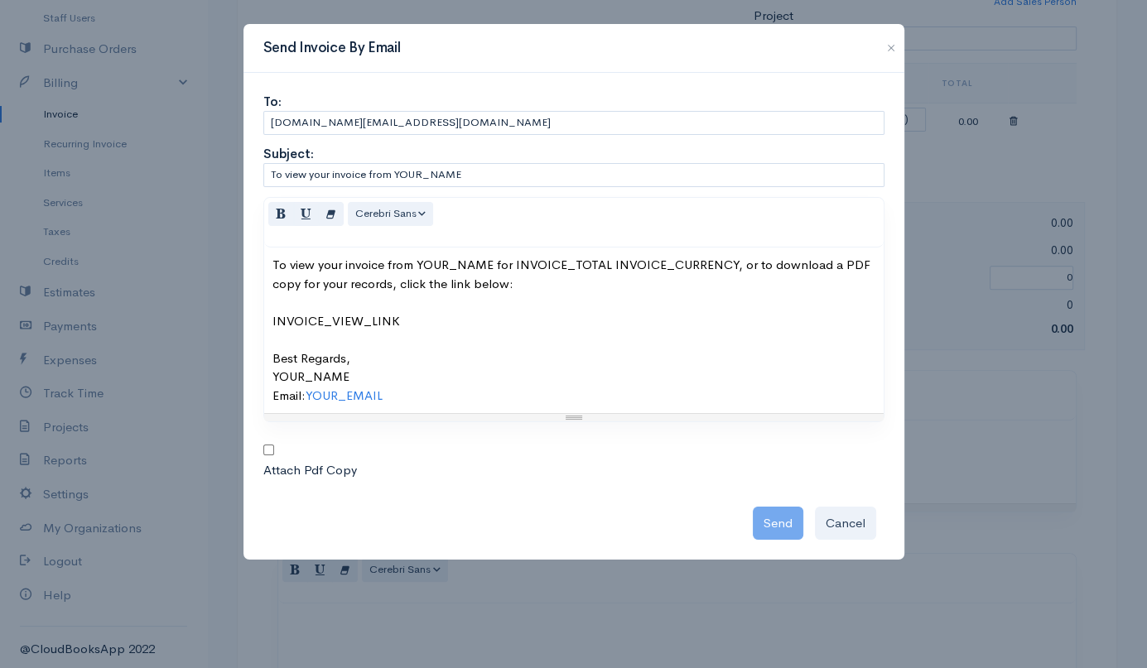
scroll to position [343, 0]
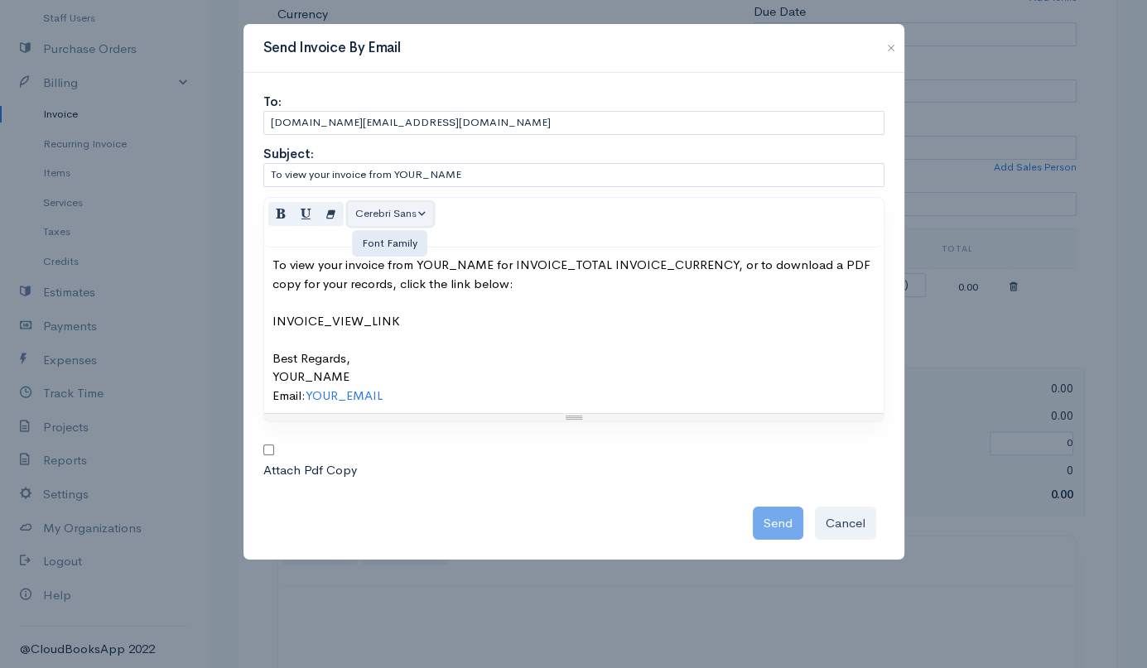
click at [424, 215] on button "Cerebri Sans" at bounding box center [391, 214] width 86 height 24
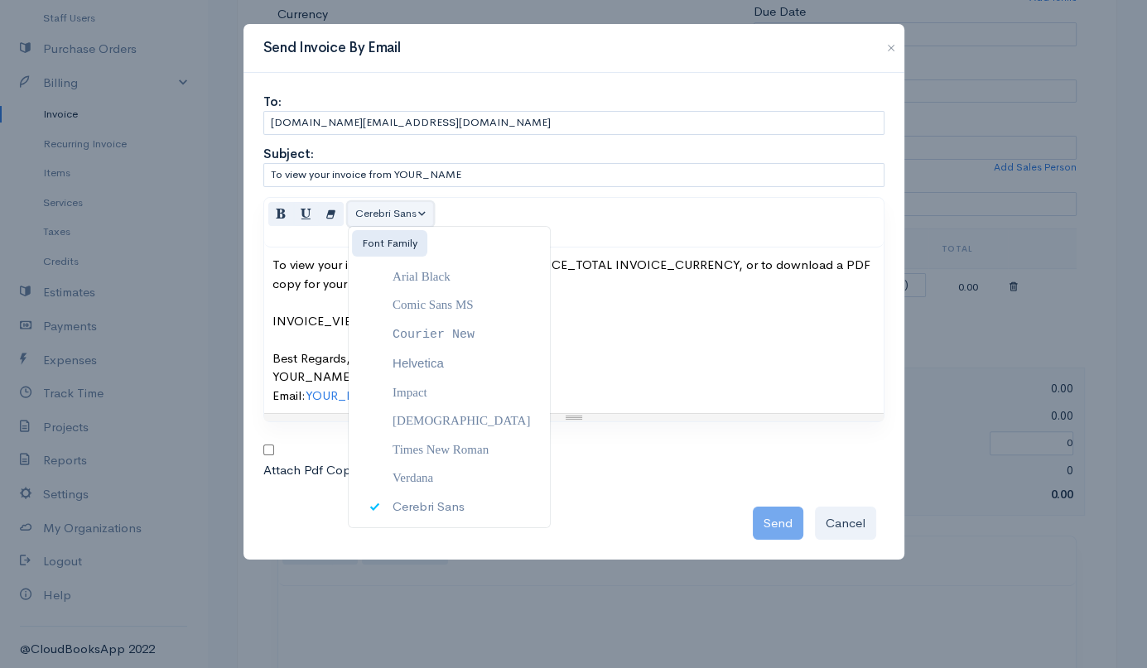
click at [422, 215] on button "Cerebri Sans" at bounding box center [391, 214] width 86 height 24
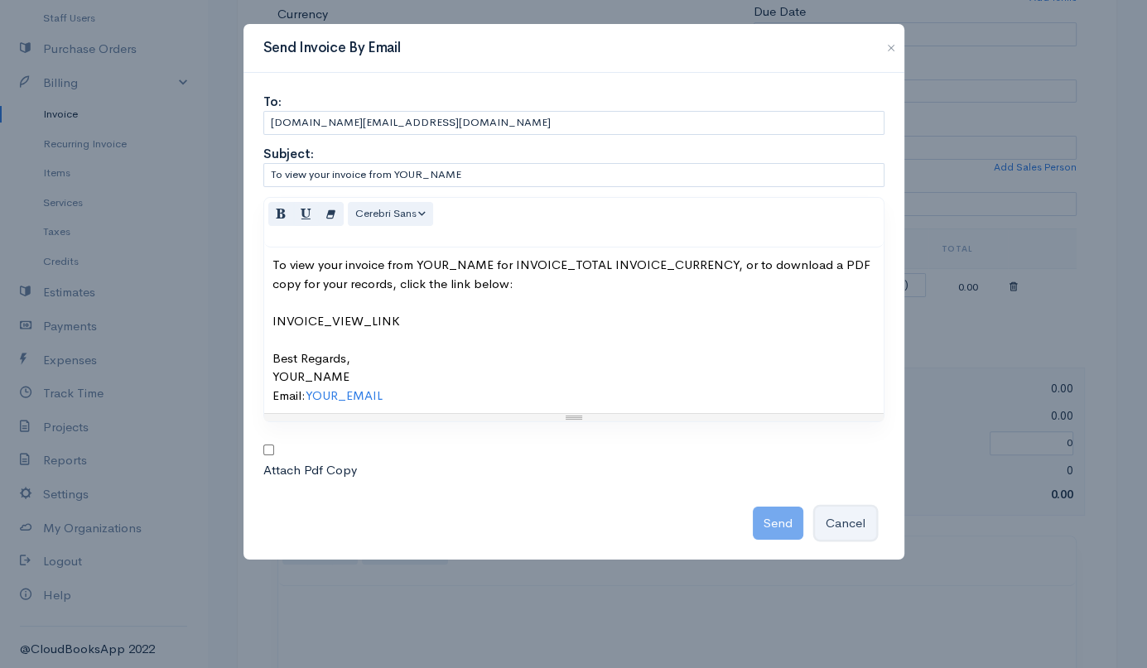
click at [865, 517] on button "Cancel" at bounding box center [845, 524] width 61 height 34
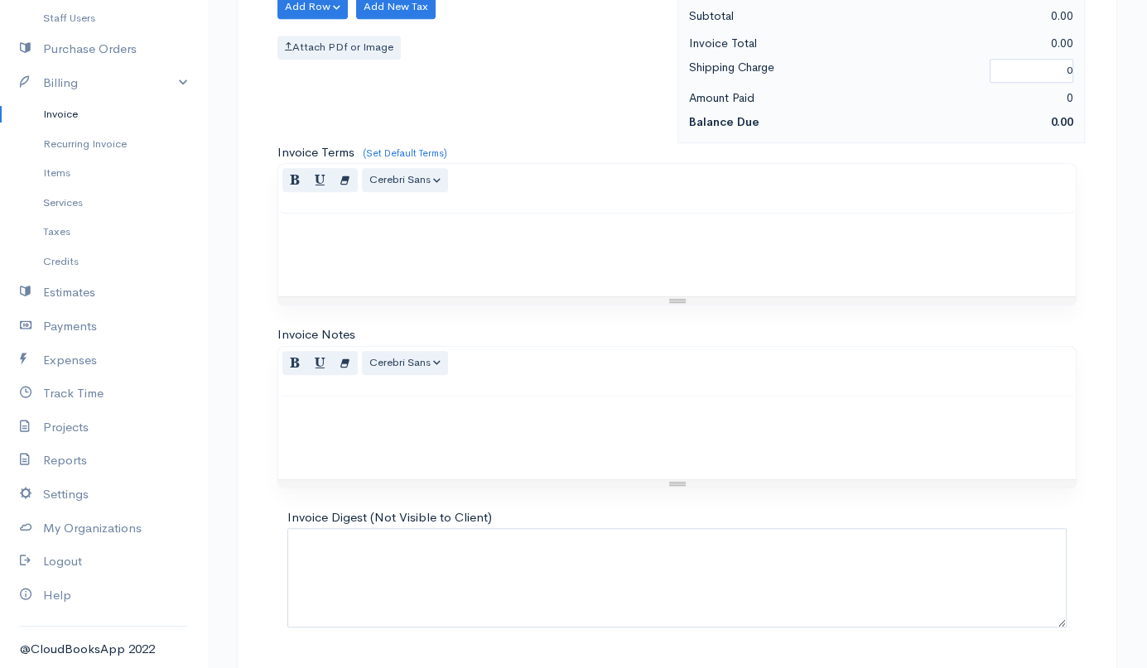
scroll to position [757, 0]
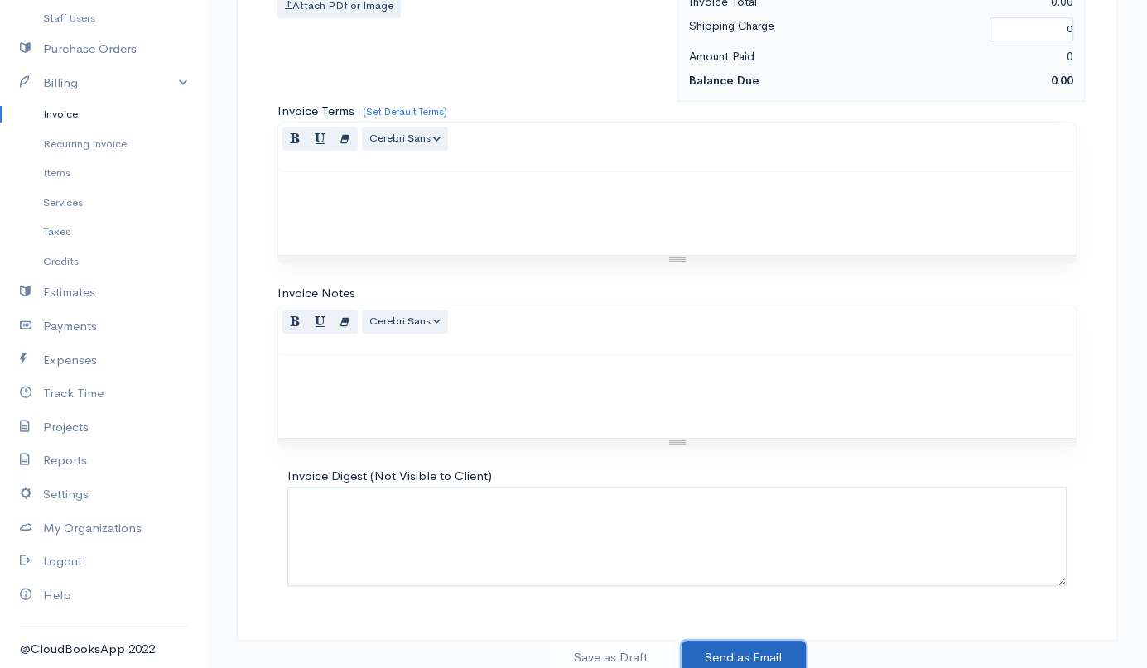
click at [735, 653] on button "Send as Email" at bounding box center [744, 658] width 124 height 34
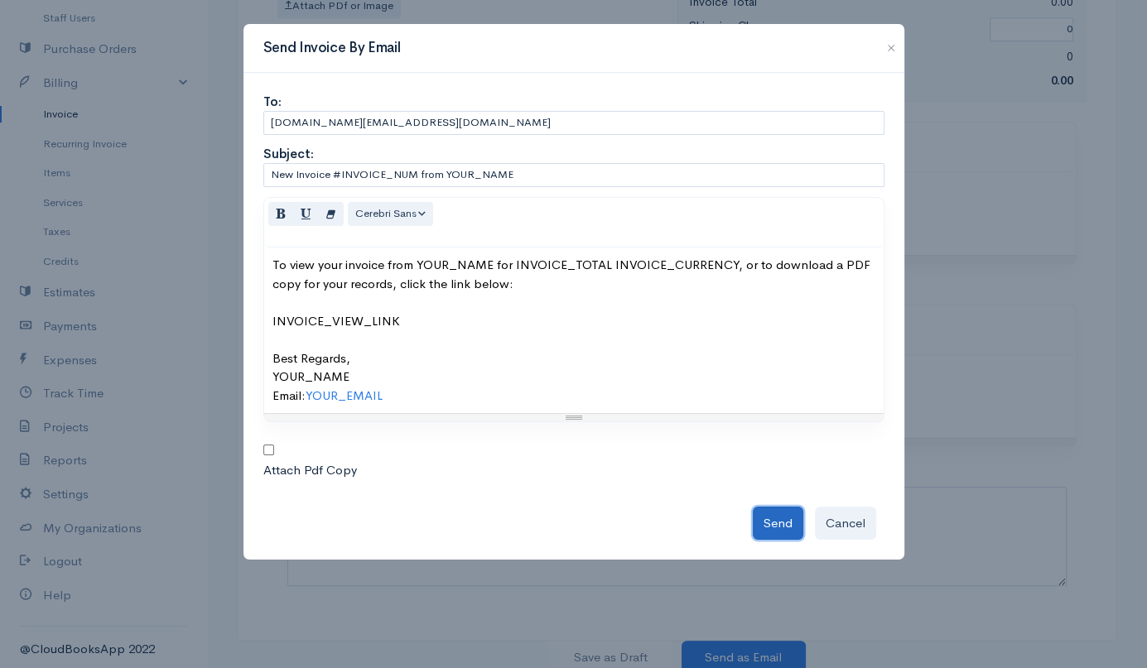
click at [784, 524] on button "Send" at bounding box center [778, 524] width 51 height 34
